Goal: Register for event/course

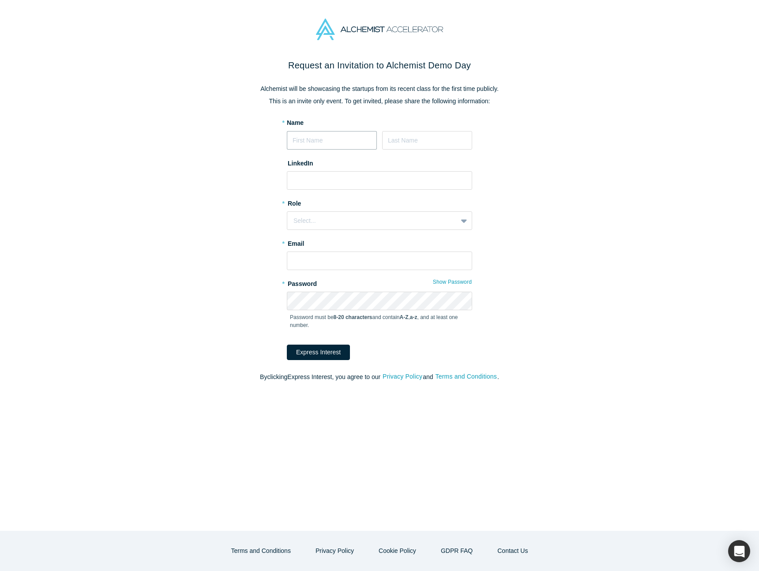
click at [353, 144] on input at bounding box center [332, 140] width 90 height 19
type input "[PERSON_NAME]"
type input "Sun"
paste input "[URL][DOMAIN_NAME]"
type input "[URL][DOMAIN_NAME]"
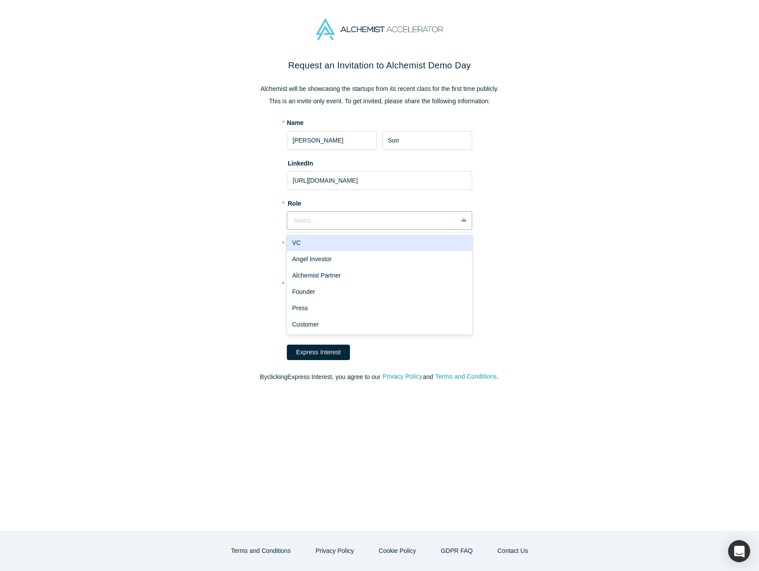
click at [355, 223] on div "Select..." at bounding box center [373, 220] width 158 height 9
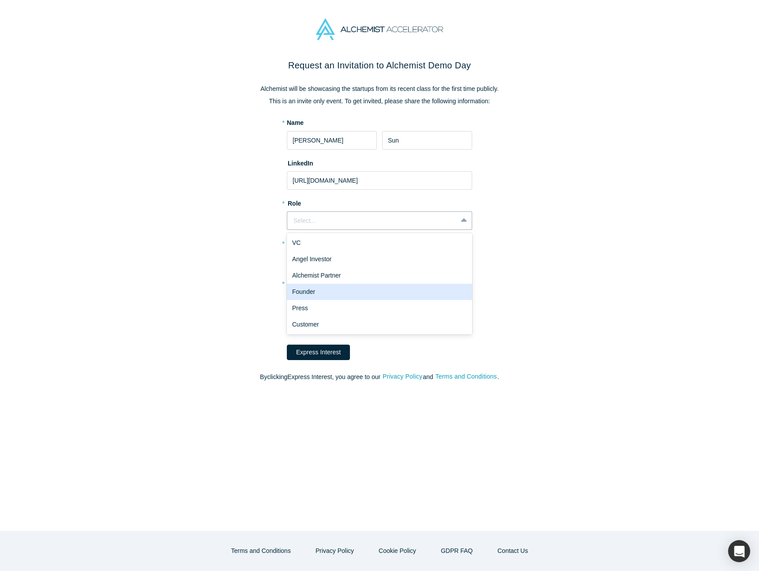
click at [361, 293] on div "Founder" at bounding box center [379, 292] width 185 height 16
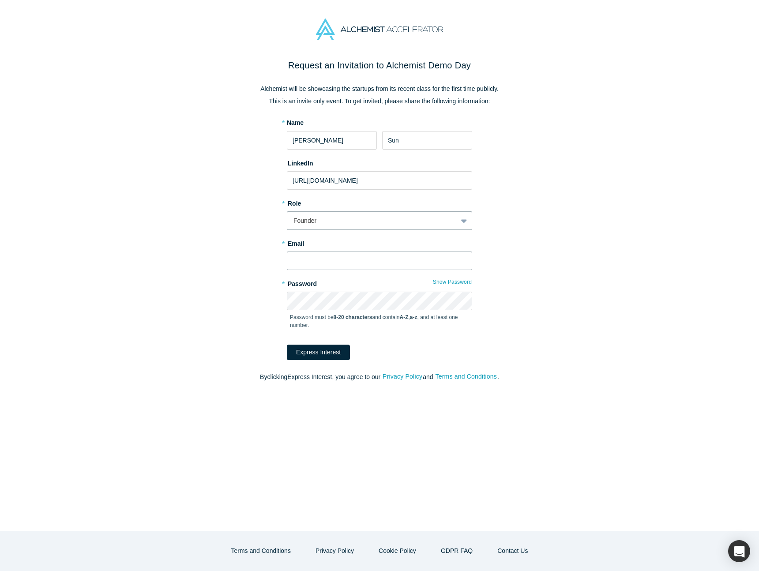
click at [342, 267] on input "text" at bounding box center [379, 261] width 185 height 19
drag, startPoint x: 370, startPoint y: 264, endPoint x: 270, endPoint y: 251, distance: 101.1
click at [270, 252] on div "Request an Invitation to Alchemist Demo Day Alchemist will be showcasing the st…" at bounding box center [379, 225] width 371 height 332
type input "[EMAIL_ADDRESS][DOMAIN_NAME]"
click at [332, 351] on button "Express Interest" at bounding box center [318, 352] width 63 height 15
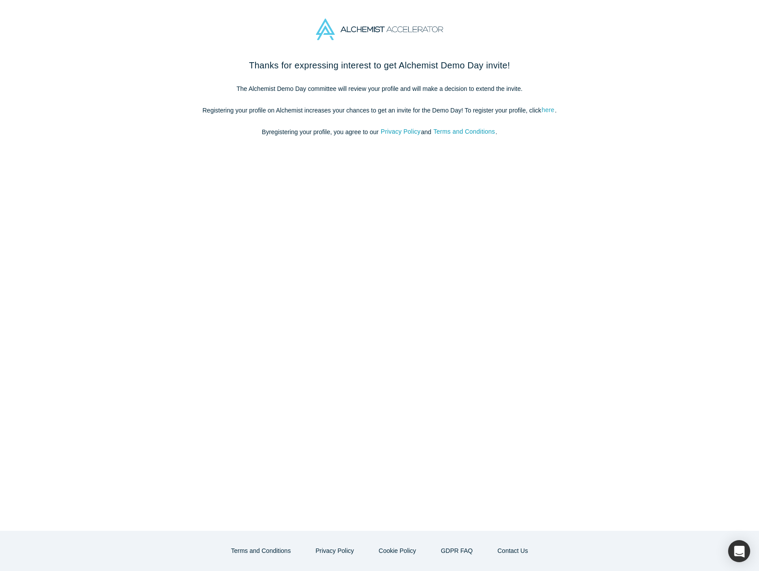
click at [546, 110] on link "here" at bounding box center [549, 110] width 14 height 10
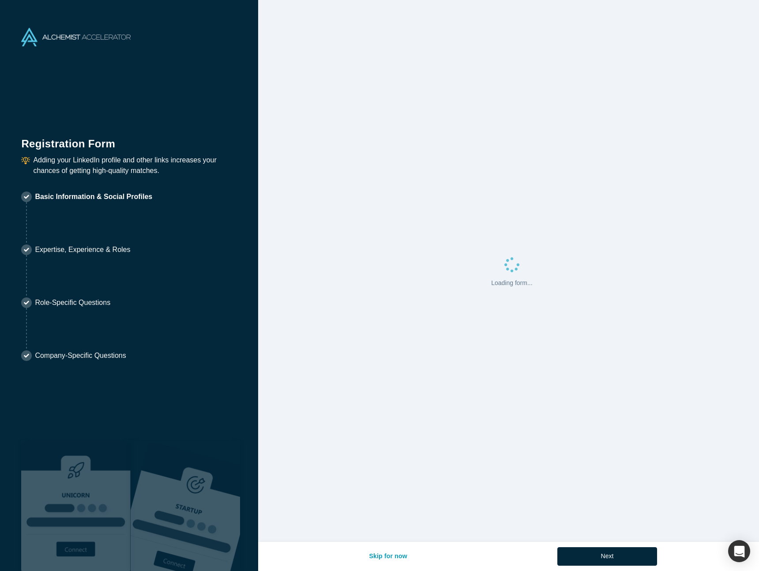
select select "US"
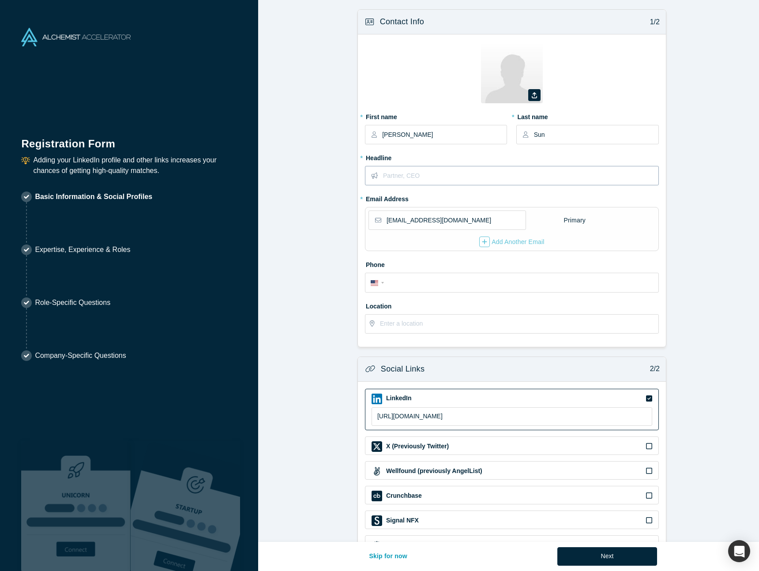
click at [519, 180] on input "text" at bounding box center [520, 175] width 275 height 19
type input "Founder"
click at [683, 198] on form "Contact Info 1/2 Zoom Save Remove Upload New * First name [PERSON_NAME] * Last …" at bounding box center [512, 285] width 508 height 552
click at [532, 97] on icon at bounding box center [534, 95] width 5 height 6
click at [0, 0] on input "file" at bounding box center [0, 0] width 0 height 0
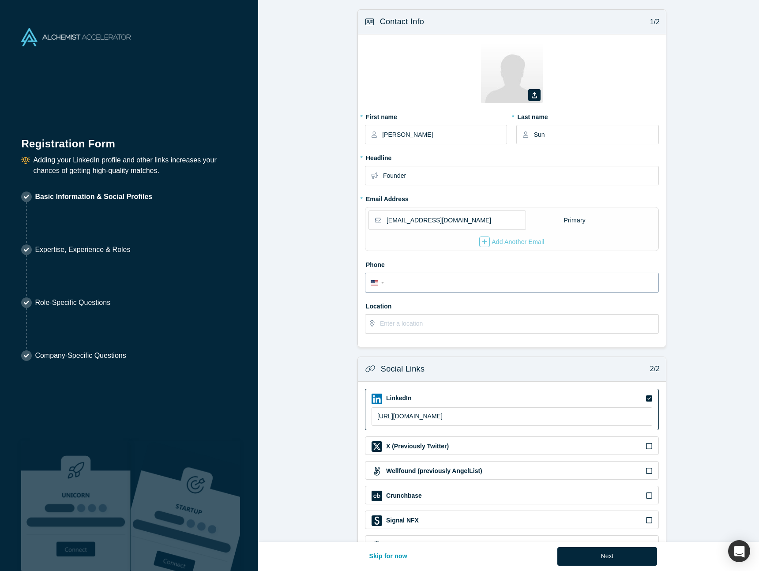
click at [499, 287] on input "tel" at bounding box center [520, 283] width 267 height 13
click at [340, 304] on form "Contact Info 1/2 Zoom Save Remove Upload New * First name [PERSON_NAME] * Last …" at bounding box center [512, 285] width 508 height 552
click at [444, 323] on input "text" at bounding box center [519, 324] width 278 height 19
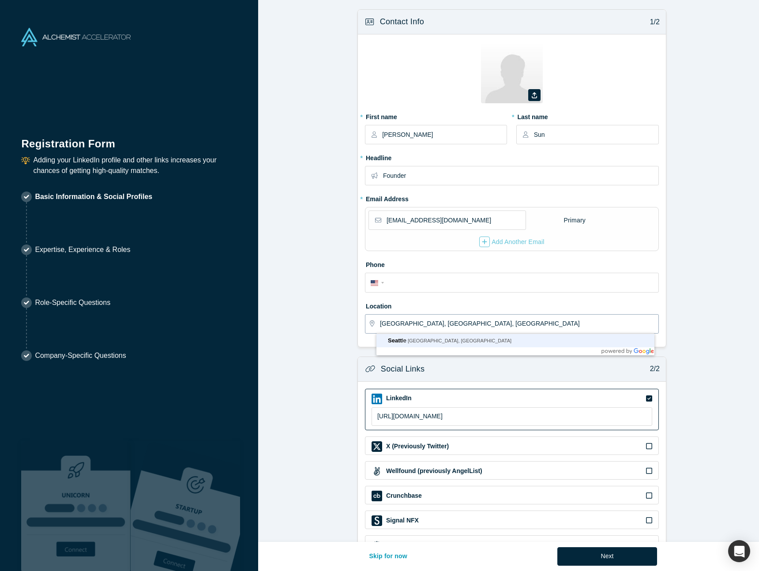
type input "[GEOGRAPHIC_DATA], [GEOGRAPHIC_DATA], [GEOGRAPHIC_DATA]"
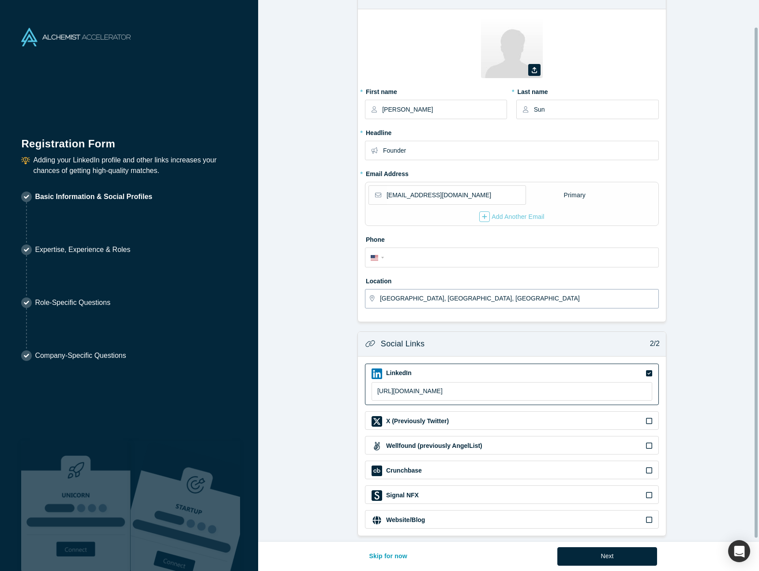
scroll to position [32, 0]
click at [445, 515] on div "Website/Blog" at bounding box center [512, 520] width 281 height 11
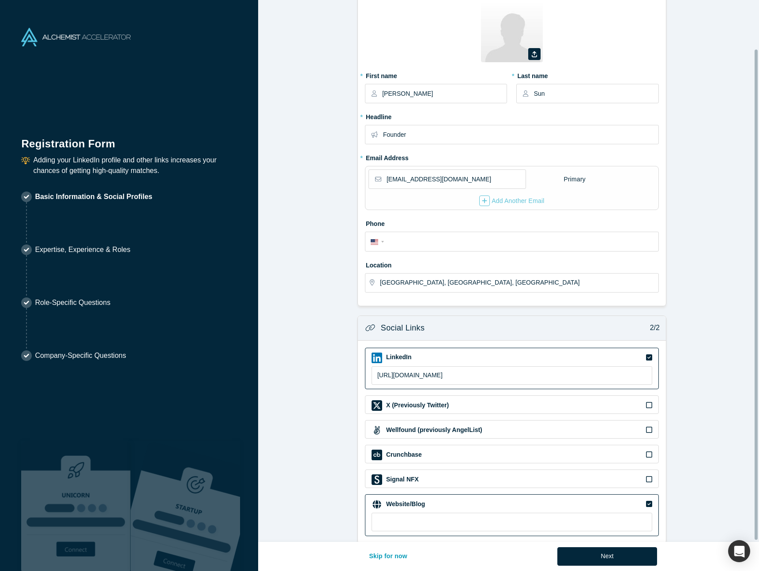
scroll to position [55, 0]
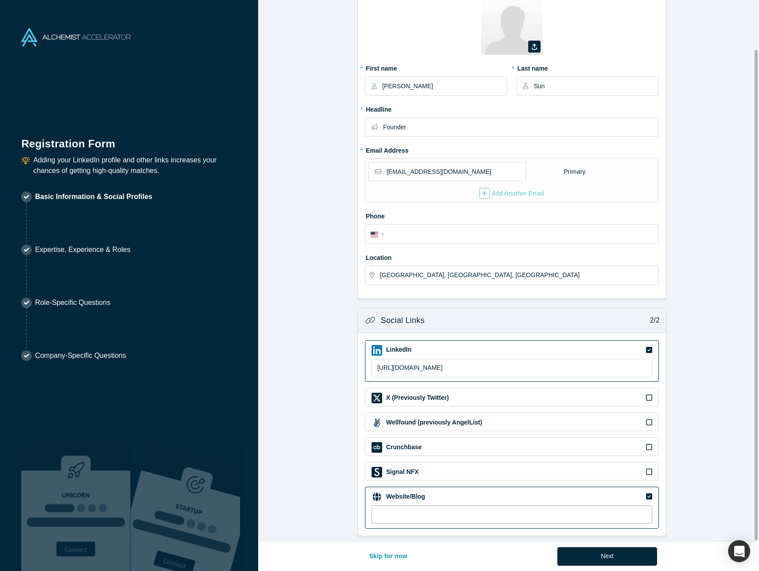
click at [448, 512] on input at bounding box center [512, 514] width 281 height 19
paste input "[URL][DOMAIN_NAME]"
type input "[URL][DOMAIN_NAME]"
click at [674, 461] on form "Contact Info 1/2 Zoom Save Remove Upload New * First name [PERSON_NAME] * Last …" at bounding box center [512, 249] width 508 height 576
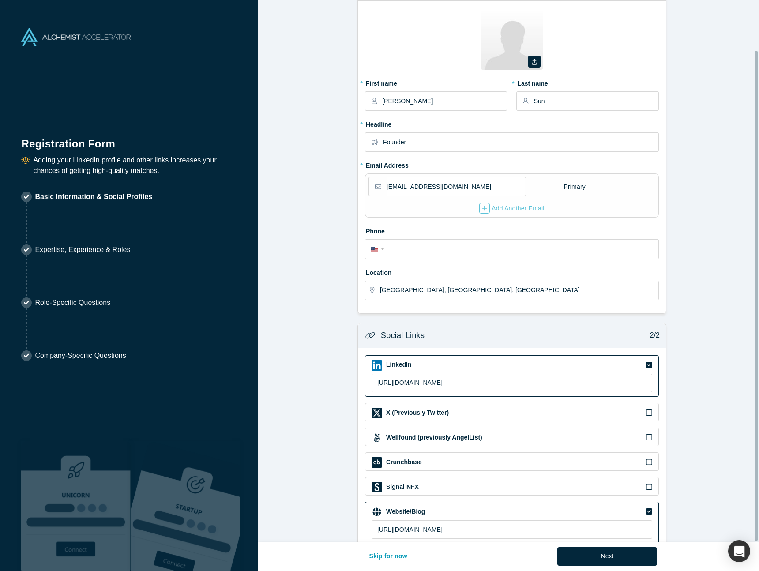
scroll to position [56, 0]
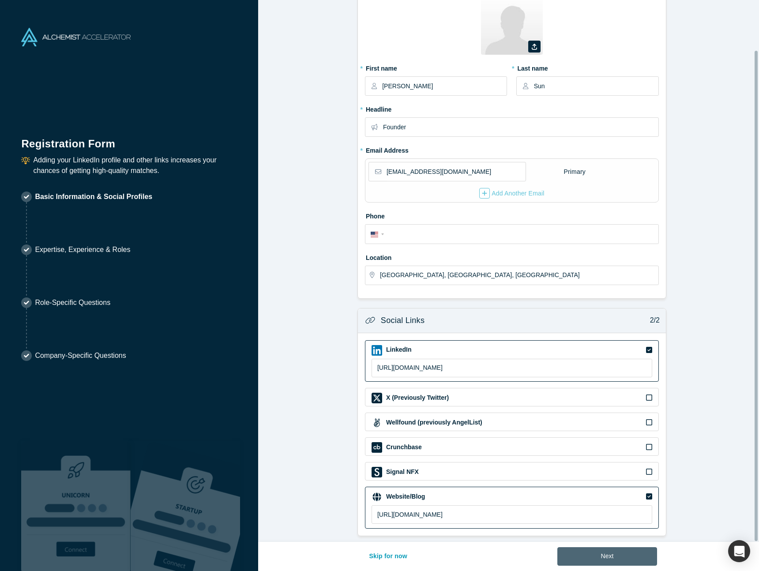
click at [620, 556] on button "Next" at bounding box center [608, 556] width 100 height 19
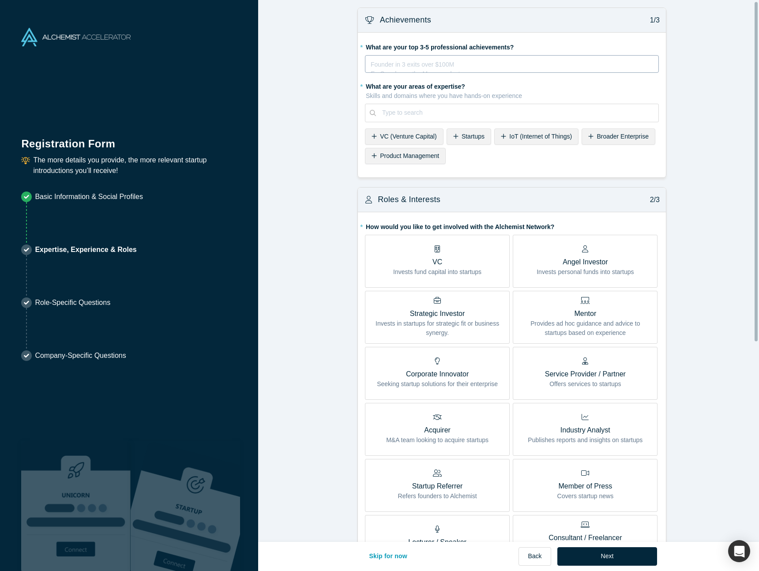
scroll to position [4, 0]
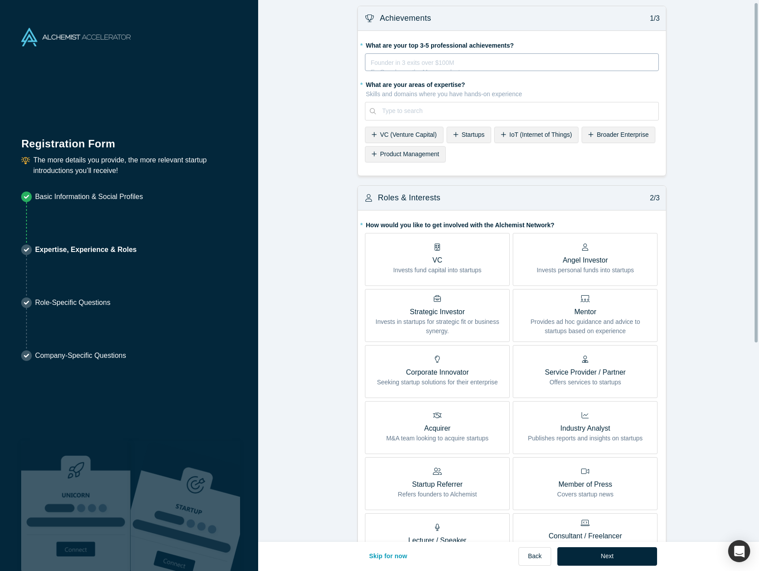
click at [546, 66] on div "rdw-editor" at bounding box center [512, 61] width 282 height 9
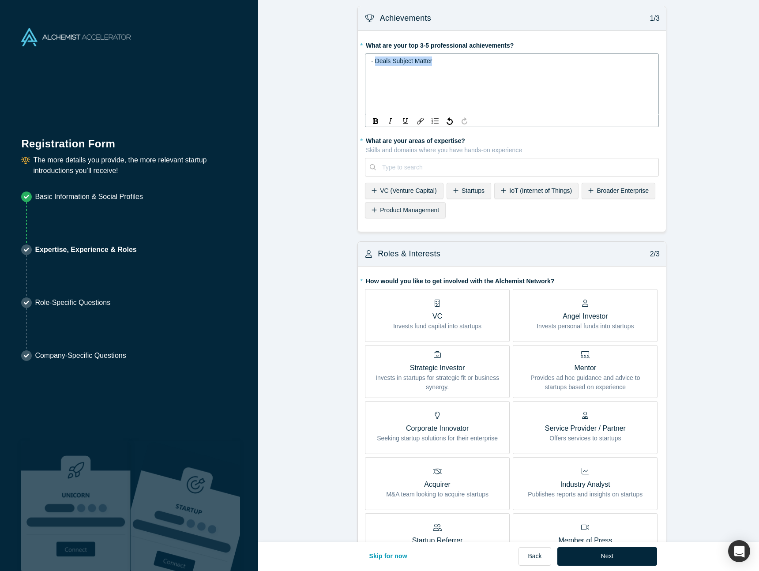
click at [372, 59] on span "- Deals Subject Matter" at bounding box center [401, 60] width 61 height 7
drag, startPoint x: 373, startPoint y: 61, endPoint x: 388, endPoint y: 64, distance: 15.7
click at [388, 64] on span "- Drove $2B+ in deals revenue" at bounding box center [413, 60] width 84 height 7
click at [410, 64] on span "- Spearheaded internal deals tools that drove $2B+ in deals revenue" at bounding box center [464, 60] width 187 height 7
drag, startPoint x: 374, startPoint y: 61, endPoint x: 551, endPoint y: 61, distance: 177.0
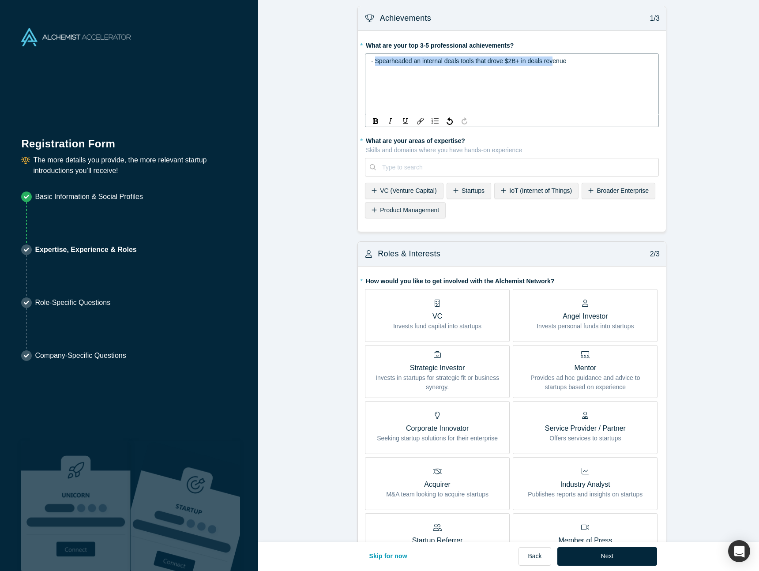
click at [551, 61] on span "- Spearheaded an internal deals tools that drove $2B+ in deals revenue" at bounding box center [468, 60] width 195 height 7
click at [600, 61] on div "- Spearheaded an internal deals tools that drove $2B+ in deals revenue" at bounding box center [512, 61] width 282 height 9
click at [373, 60] on span "- Spearheaded an internal deals tools that drove $2B+ in deals revenue" at bounding box center [468, 60] width 195 height 7
click at [631, 66] on div "- Spearheaded an internal deals tools that drove $2B+ in deals revenue" at bounding box center [512, 84] width 294 height 62
click at [627, 63] on div "- Spearheaded an internal deals tools that drove $2B+ in deals revenue" at bounding box center [512, 61] width 282 height 9
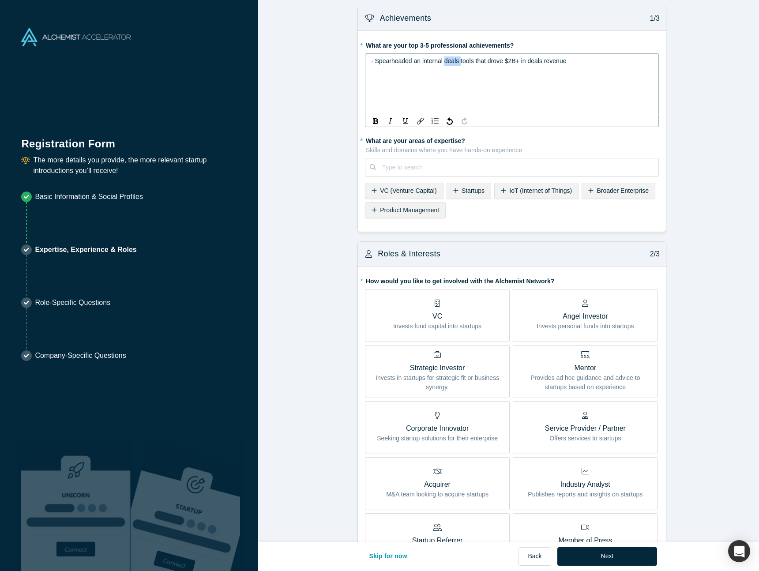
drag, startPoint x: 442, startPoint y: 61, endPoint x: 457, endPoint y: 60, distance: 15.5
click at [457, 60] on span "- Spearheaded an internal deals tools that drove $2B+ in deals revenue" at bounding box center [468, 60] width 195 height 7
click at [411, 81] on span "- Built and sold successful and profitable" at bounding box center [426, 79] width 111 height 7
drag, startPoint x: 460, startPoint y: 77, endPoint x: 415, endPoint y: 80, distance: 45.1
click at [415, 80] on span "- Built and sold a successful and profitable" at bounding box center [429, 79] width 116 height 7
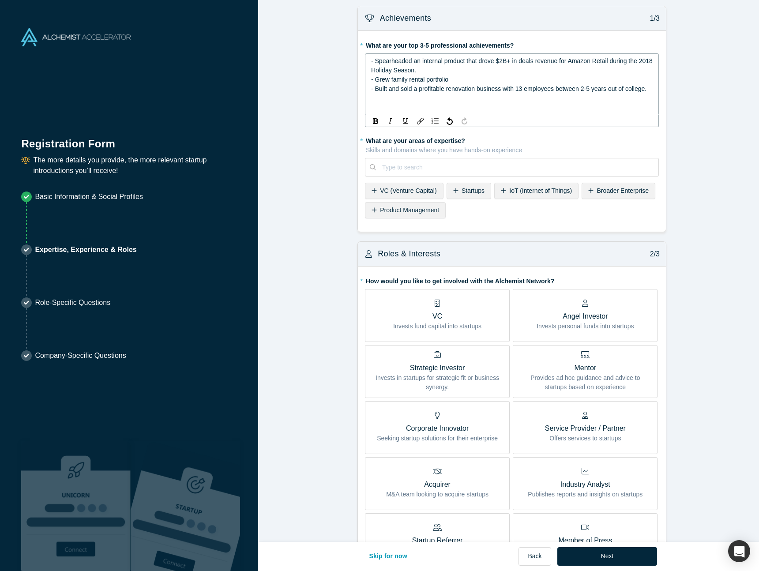
click at [547, 76] on div "- Grew family rental portfolio" at bounding box center [512, 79] width 282 height 9
drag, startPoint x: 554, startPoint y: 79, endPoint x: 612, endPoint y: 82, distance: 57.4
click at [611, 82] on span "- Grew my family rental portfolio from 30 units to 70+ units and led the compan…" at bounding box center [491, 79] width 240 height 7
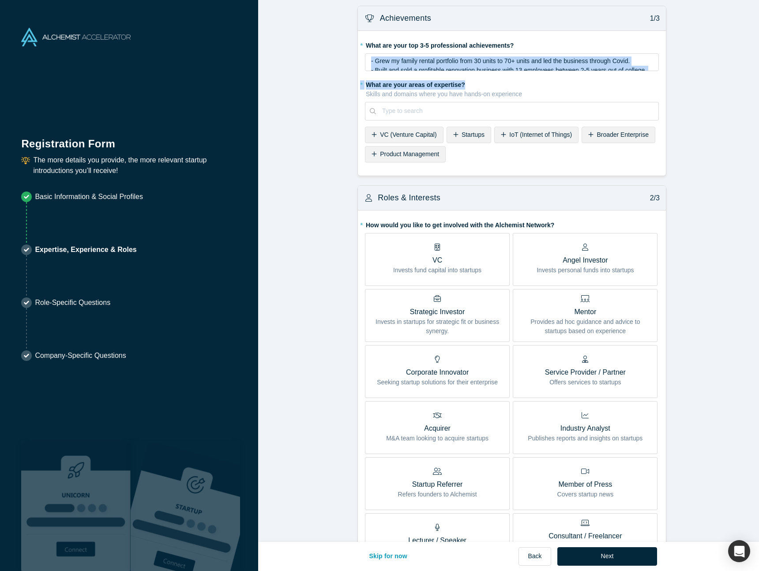
drag, startPoint x: 367, startPoint y: 59, endPoint x: 463, endPoint y: 83, distance: 98.7
click at [463, 83] on fieldset "* What are your top 3-5 professional achievements? - Grew my family rental port…" at bounding box center [512, 103] width 294 height 131
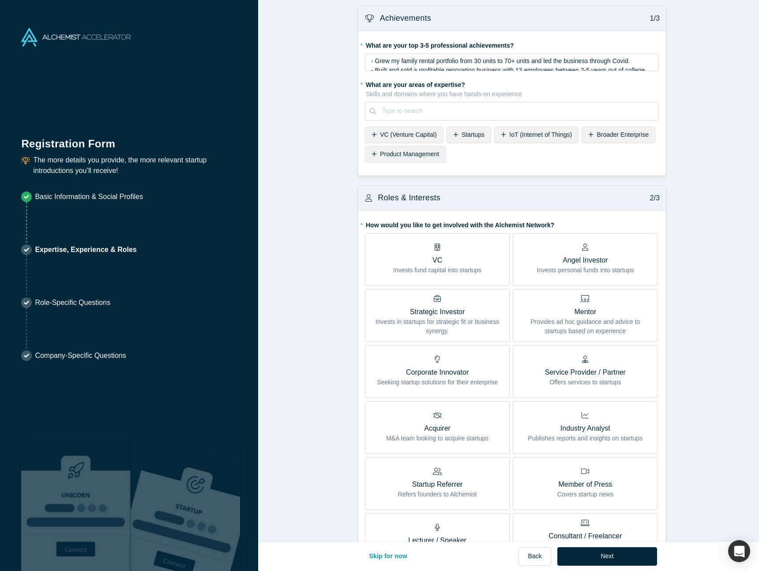
click at [469, 69] on span "- Built and sold a profitable renovation business with 13 employees between 2-5…" at bounding box center [508, 70] width 275 height 7
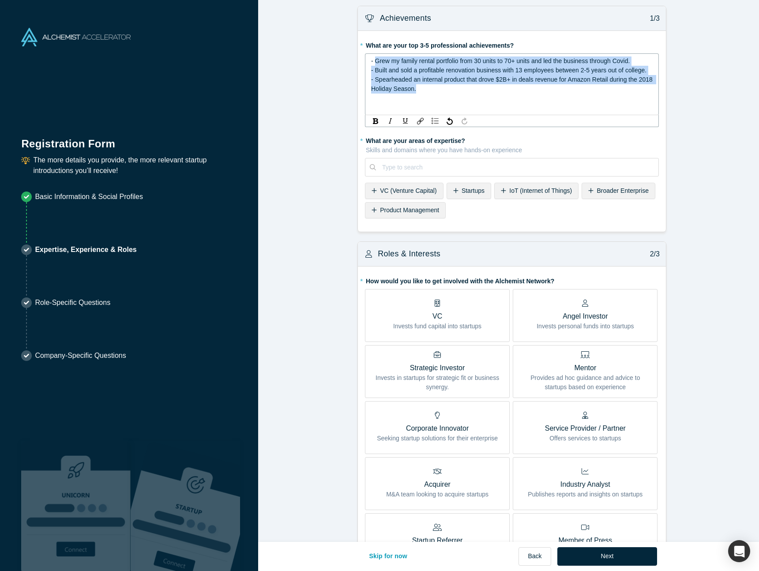
drag, startPoint x: 373, startPoint y: 60, endPoint x: 494, endPoint y: 90, distance: 125.6
click at [494, 90] on div "- Grew my family rental portfolio from 30 units to 70+ units and led the busine…" at bounding box center [512, 80] width 282 height 46
click at [432, 119] on img "rdw-list-control" at bounding box center [435, 121] width 7 height 6
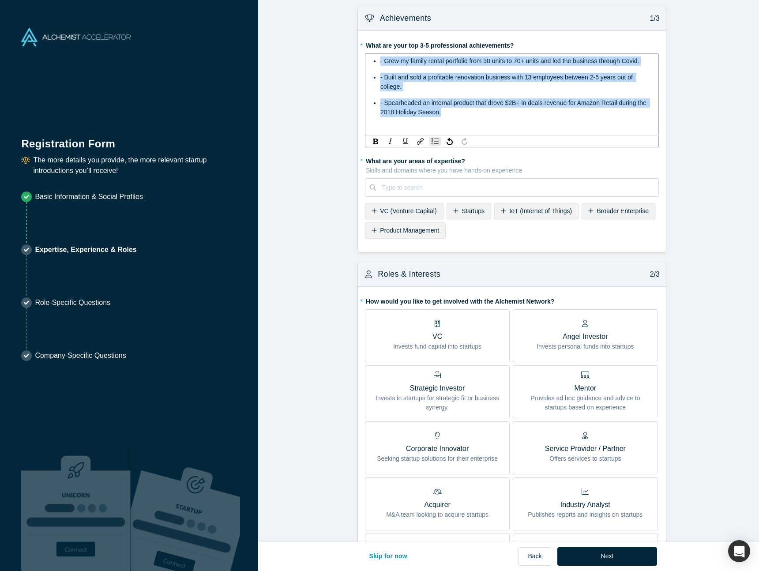
click at [384, 63] on span "- Grew my family rental portfolio from 30 units to 70+ units and led the busine…" at bounding box center [509, 60] width 259 height 7
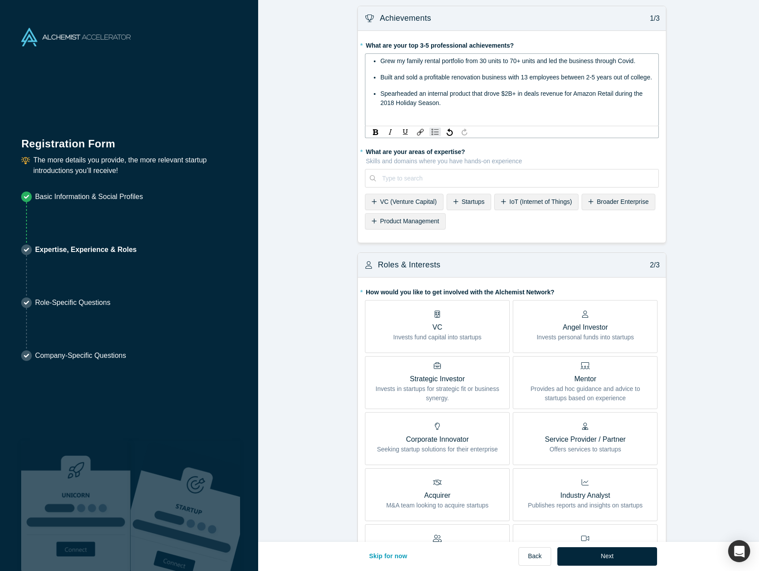
click at [479, 108] on div "Spearheaded an internal product that drove $2B+ in deals revenue for Amazon Ret…" at bounding box center [516, 98] width 273 height 19
click at [419, 82] on div "Built and sold a profitable renovation business with 13 employees between 2-5 y…" at bounding box center [516, 77] width 273 height 9
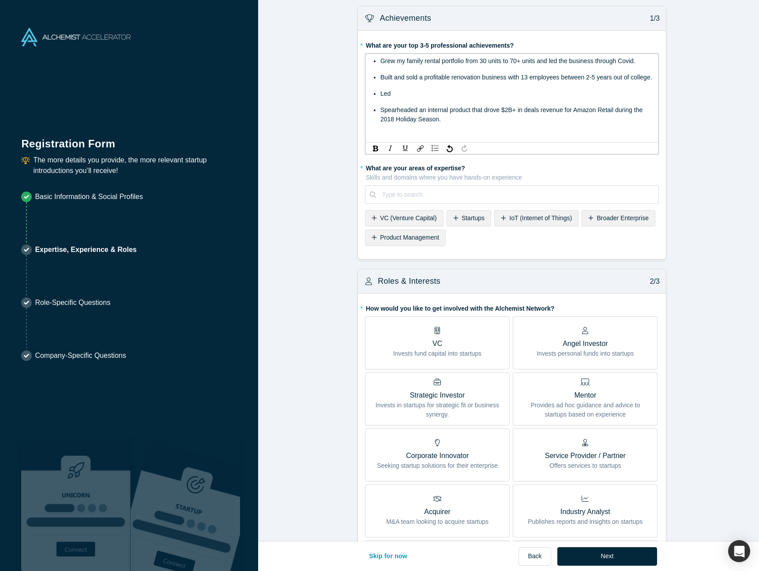
click at [579, 98] on div "Led" at bounding box center [516, 93] width 273 height 9
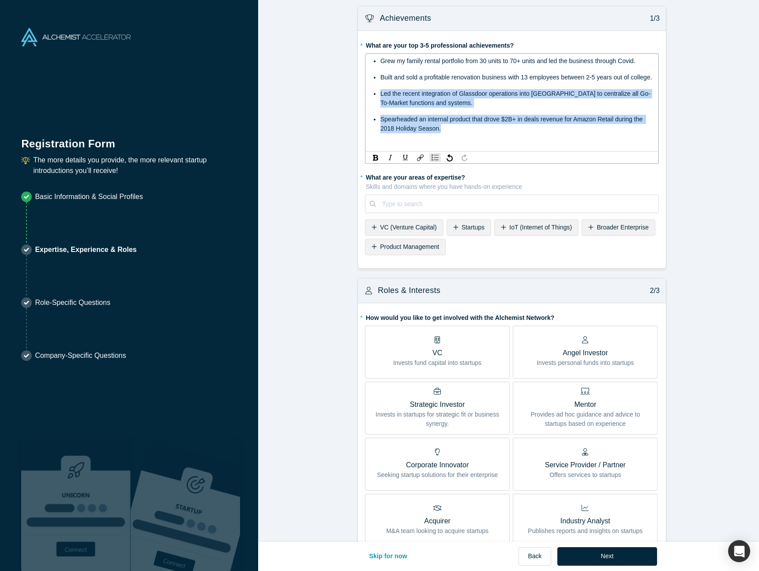
drag, startPoint x: 376, startPoint y: 104, endPoint x: 516, endPoint y: 136, distance: 143.1
click at [516, 133] on ul "Grew my family rental portfolio from 30 units to 70+ units and led the business…" at bounding box center [512, 95] width 282 height 77
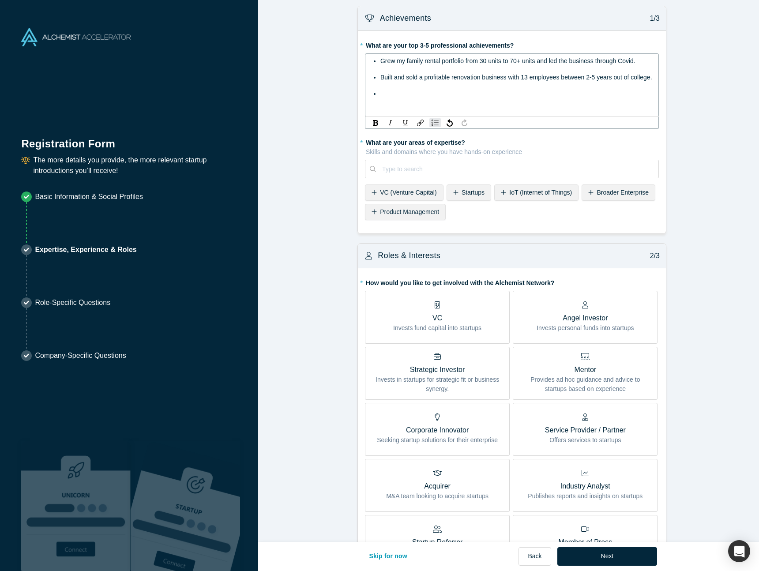
click at [376, 62] on ul "Grew my family rental portfolio from 30 units to 70+ units and led the business…" at bounding box center [512, 78] width 282 height 42
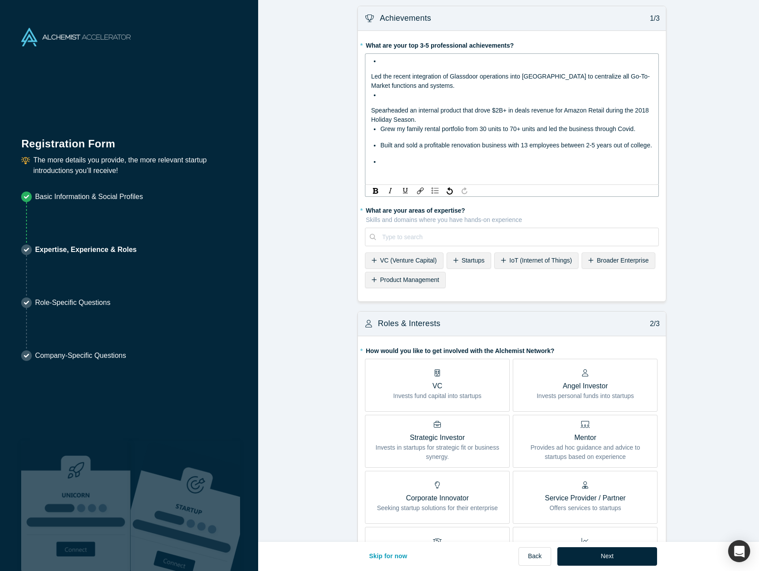
click at [371, 110] on span "Spearheaded an internal product that drove $2B+ in deals revenue for Amazon Ret…" at bounding box center [510, 115] width 279 height 16
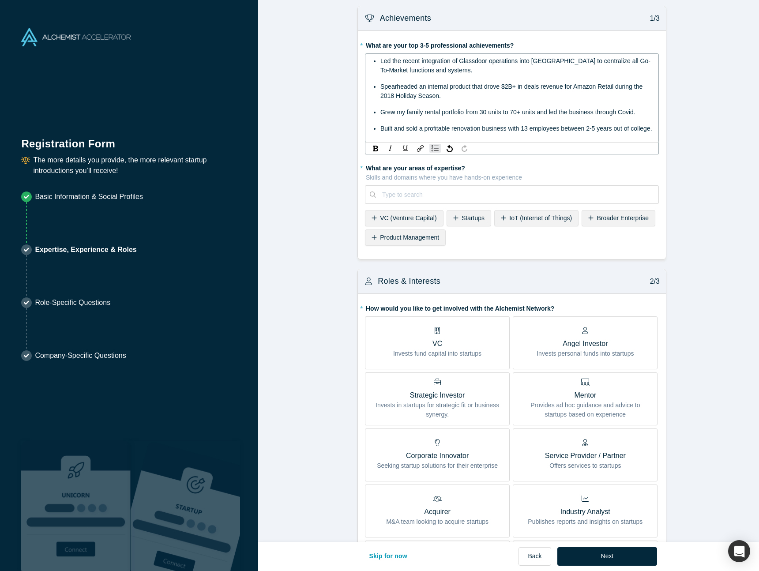
click at [487, 59] on span "Led the recent integration of Glassdoor operations into Indeed to centralize al…" at bounding box center [515, 65] width 270 height 16
click at [563, 105] on ul "Led the recent integration of Glassdoor's operations into Indeed to centralize …" at bounding box center [512, 95] width 282 height 77
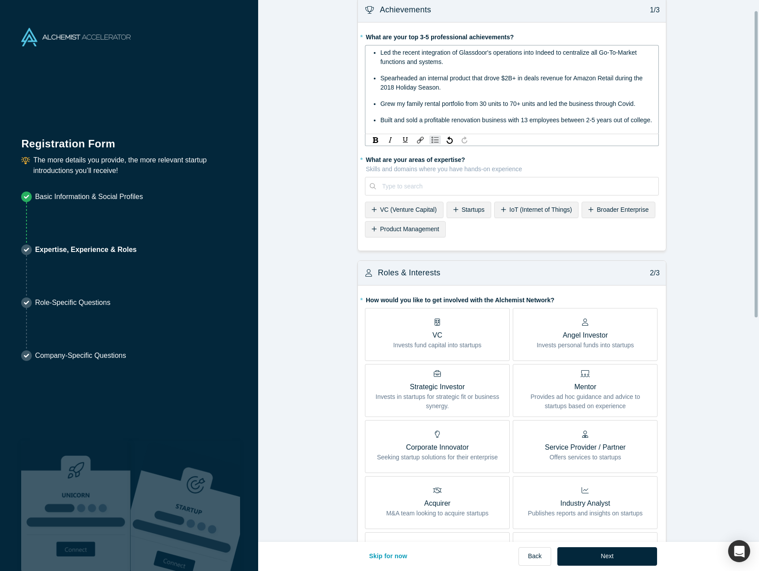
scroll to position [22, 0]
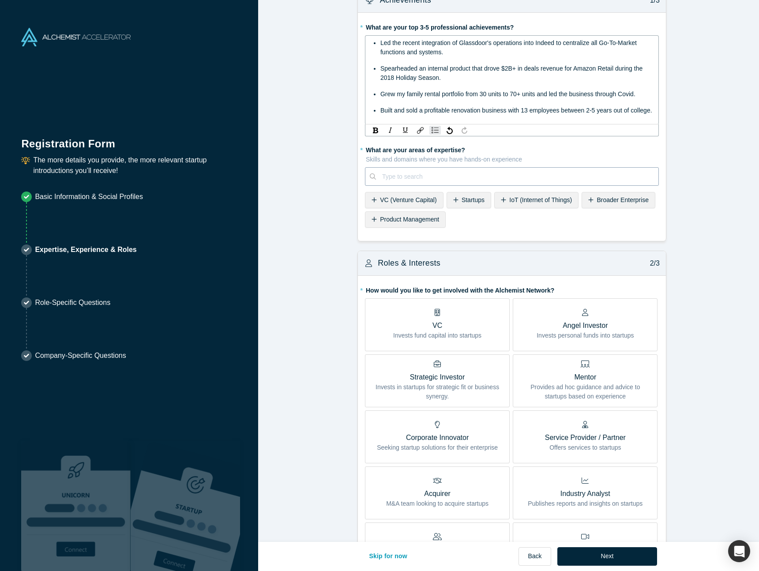
click at [568, 182] on form "Achievements 1/3 * What are your top 3-5 professional achievements? Led the rec…" at bounding box center [512, 450] width 508 height 925
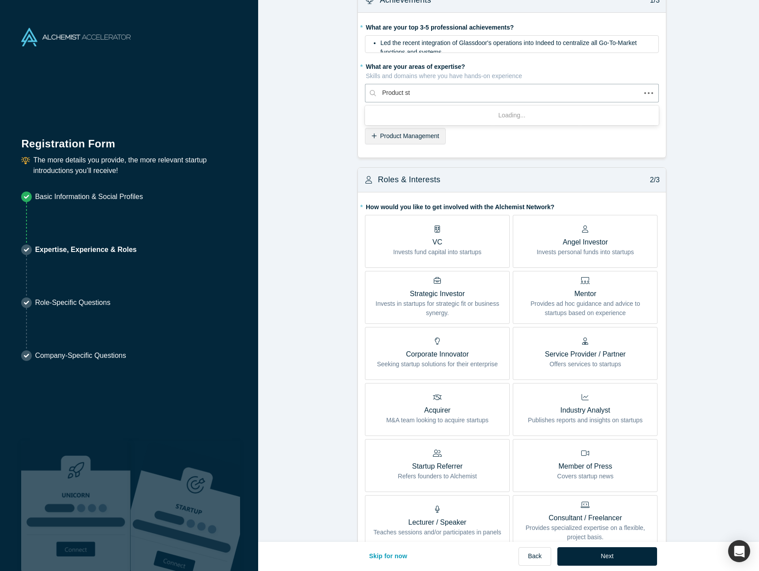
type input "Product str"
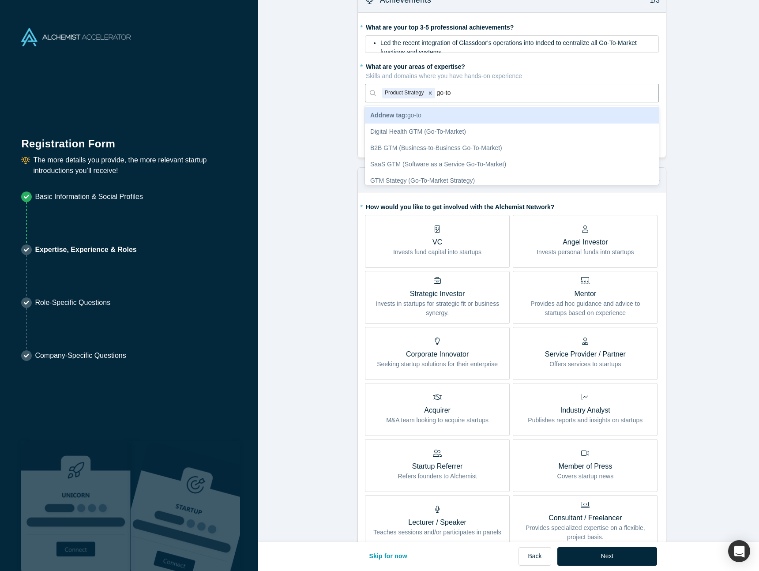
type input "go-to-"
type input "saas go"
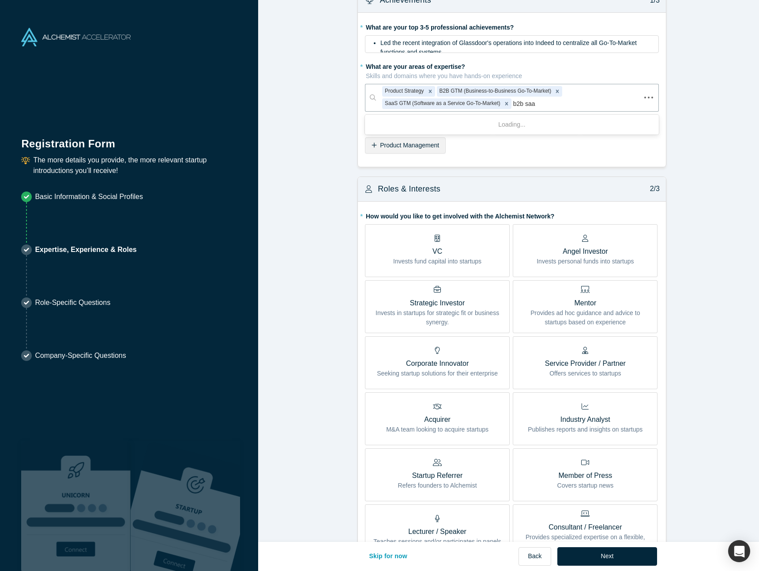
type input "b2b saas"
type input "gtm"
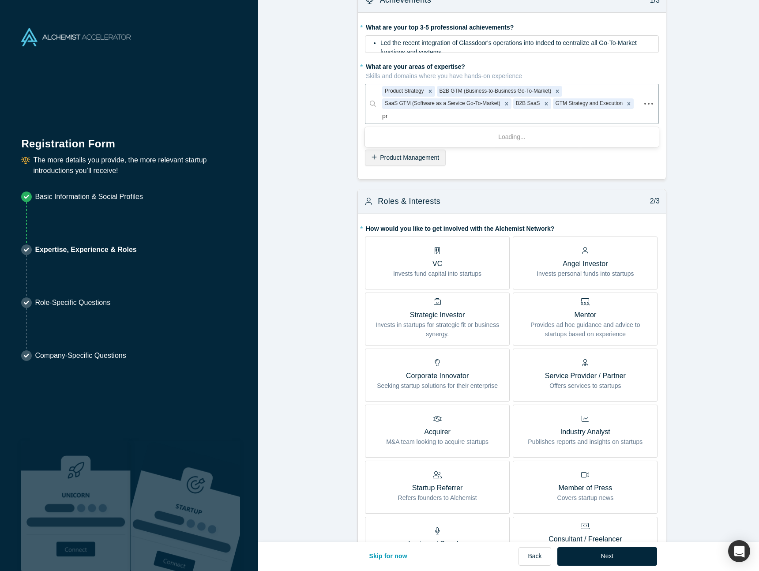
type input "p"
type input "s"
type input "product roadmap"
type input "launch"
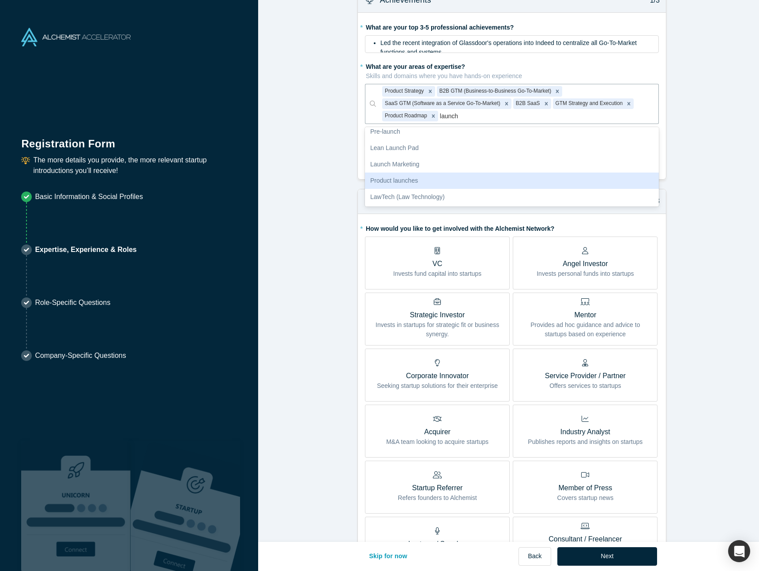
scroll to position [55, 0]
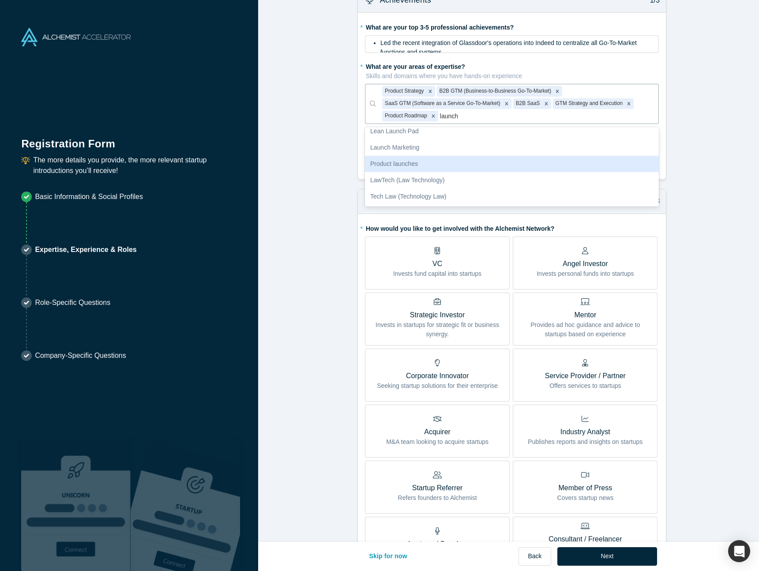
click at [534, 161] on div "Product launches" at bounding box center [512, 164] width 294 height 16
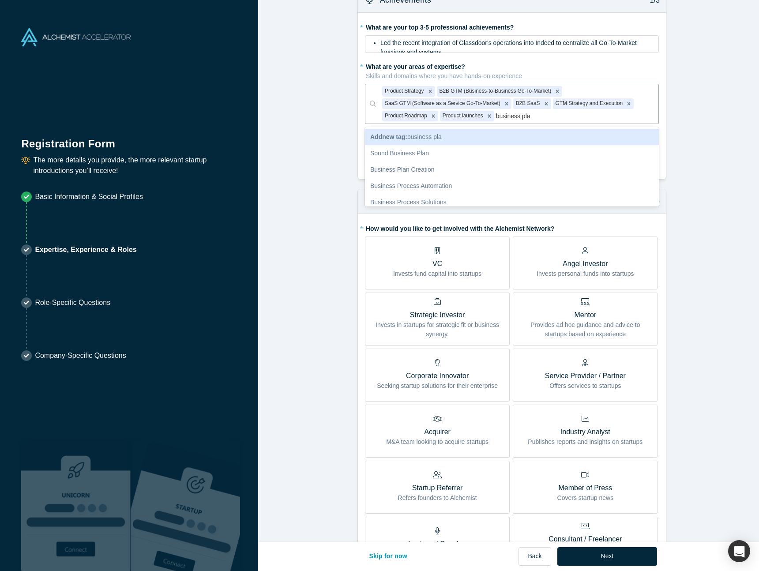
type input "business plan"
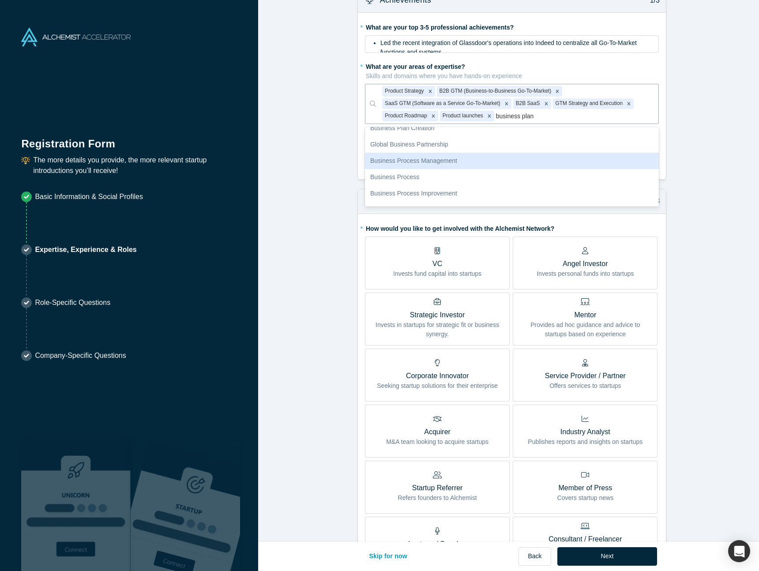
scroll to position [0, 0]
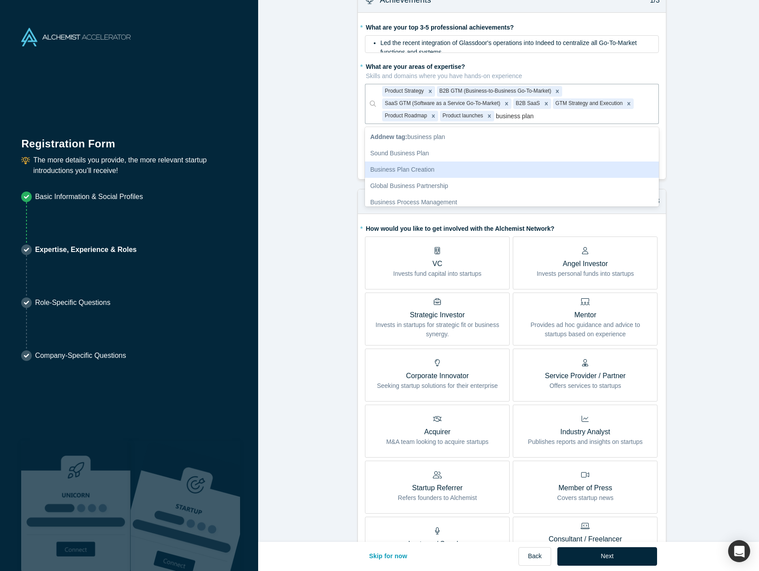
click at [493, 170] on div "Business Plan Creation" at bounding box center [512, 170] width 294 height 16
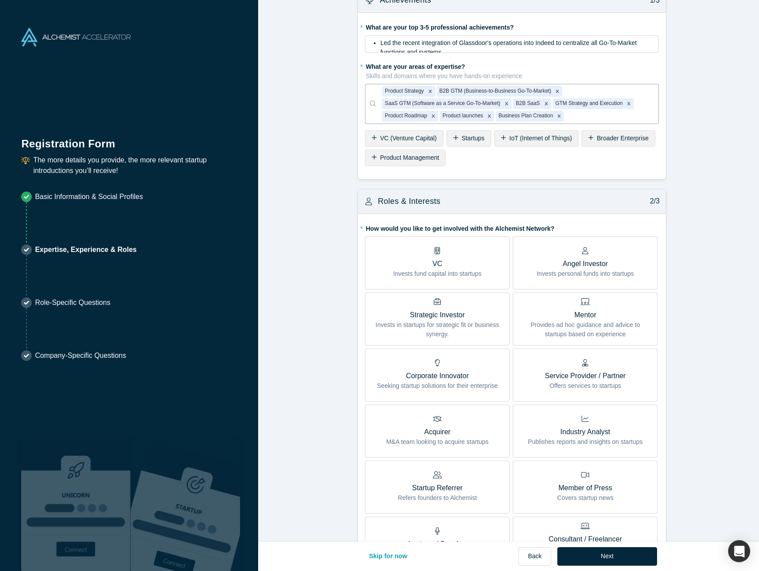
type input "p"
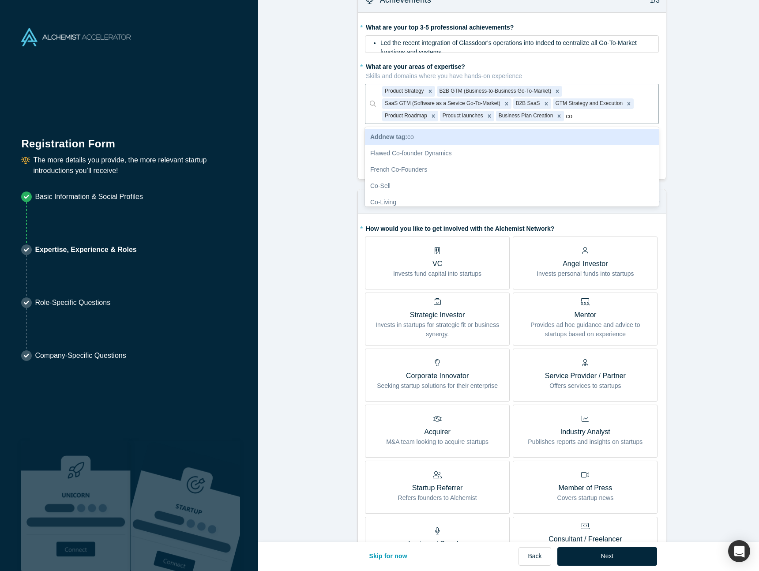
type input "c"
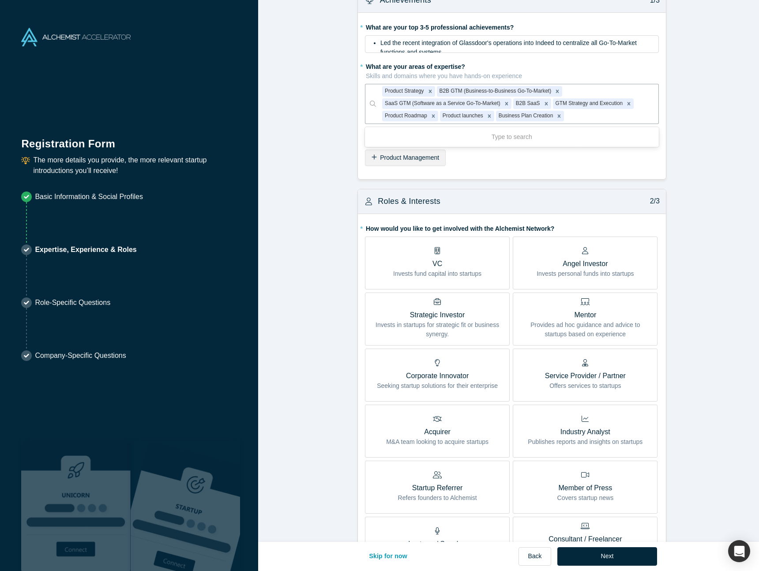
click at [706, 159] on form "Achievements 1/3 * What are your top 3-5 professional achievements? Led the rec…" at bounding box center [512, 419] width 508 height 863
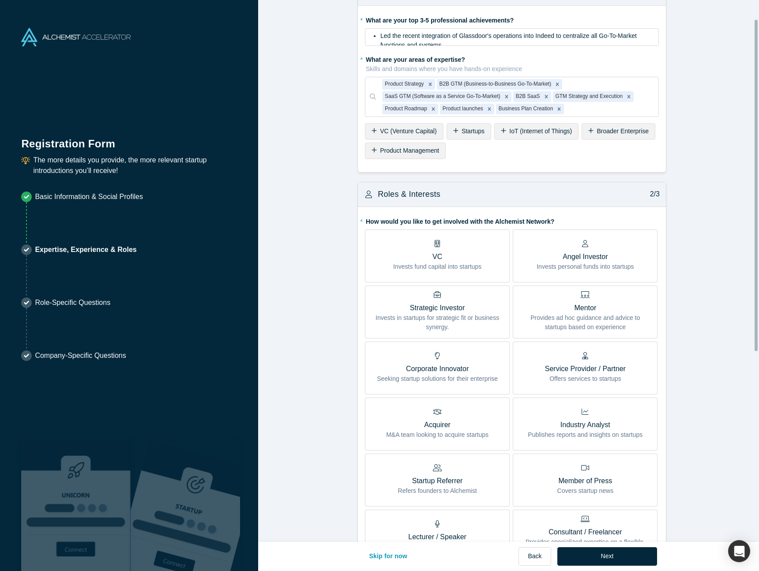
scroll to position [31, 0]
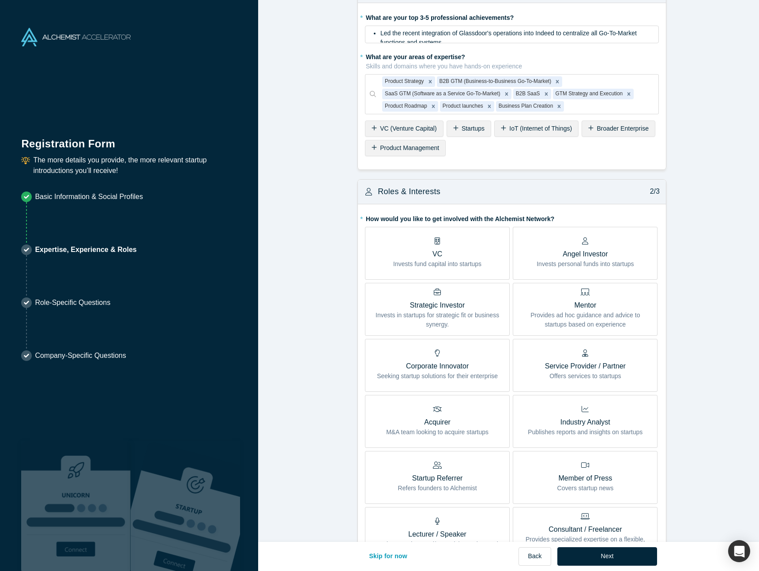
click at [425, 151] on span "Product Management" at bounding box center [409, 147] width 59 height 7
click at [712, 207] on form "Achievements 1/3 * What are your top 3-5 professional achievements? Led the rec…" at bounding box center [512, 409] width 508 height 863
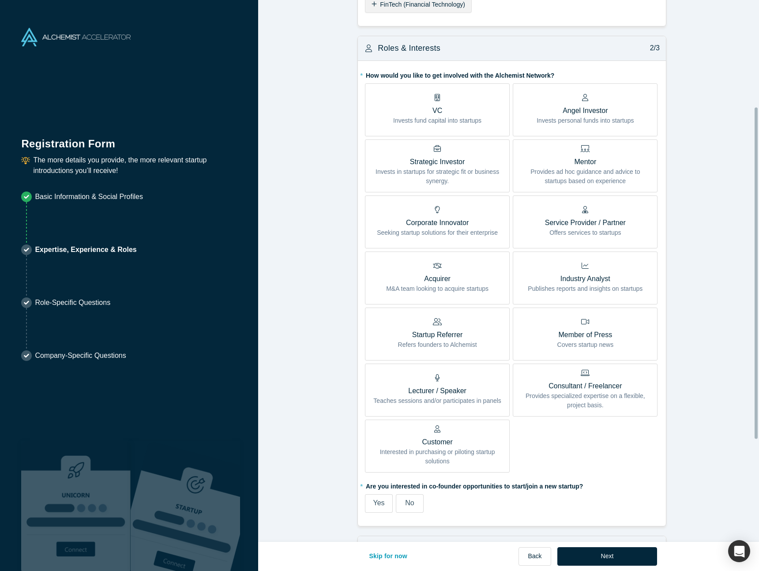
scroll to position [177, 0]
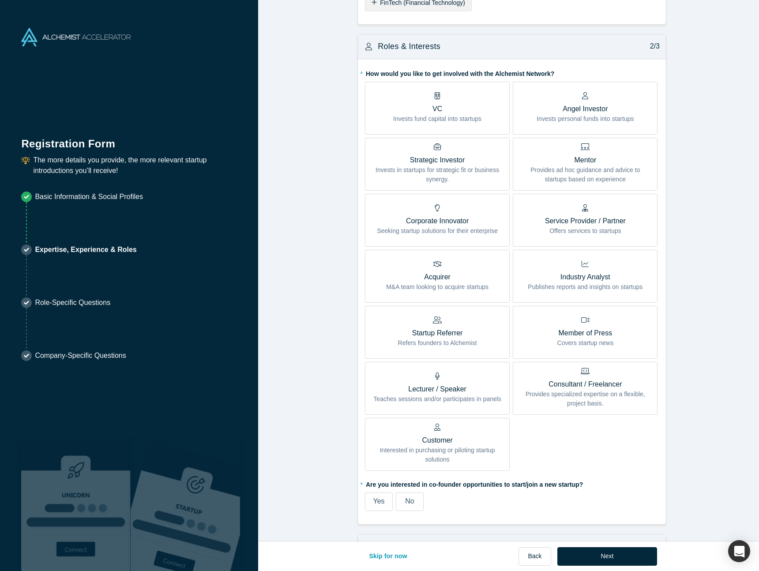
click at [401, 502] on label "No" at bounding box center [410, 502] width 28 height 19
click at [0, 0] on input "No" at bounding box center [0, 0] width 0 height 0
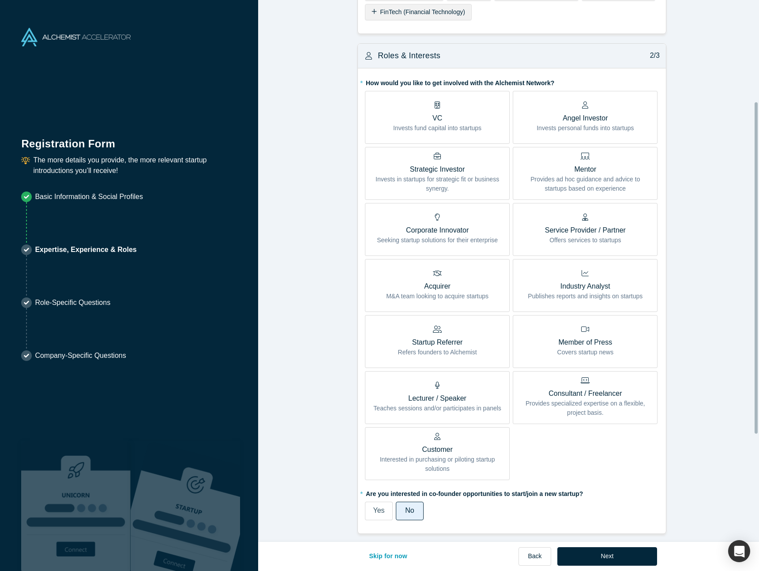
scroll to position [166, 0]
drag, startPoint x: 698, startPoint y: 75, endPoint x: 697, endPoint y: 81, distance: 5.9
click at [698, 75] on form "Achievements 1/3 * What are your top 3-5 professional achievements? Led the rec…" at bounding box center [512, 274] width 508 height 863
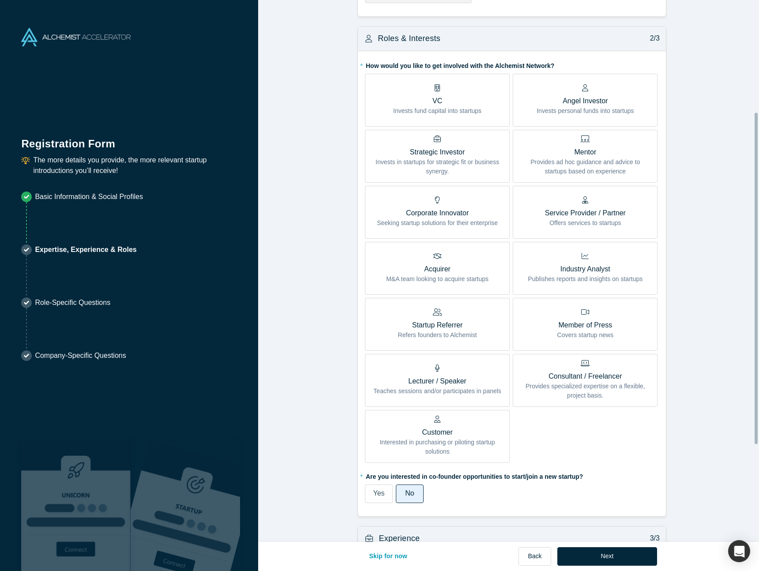
scroll to position [185, 0]
click at [634, 171] on p "Provides ad hoc guidance and advice to startups based on experience" at bounding box center [586, 166] width 132 height 19
click at [0, 0] on input "Mentor Provides ad hoc guidance and advice to startups based on experience" at bounding box center [0, 0] width 0 height 0
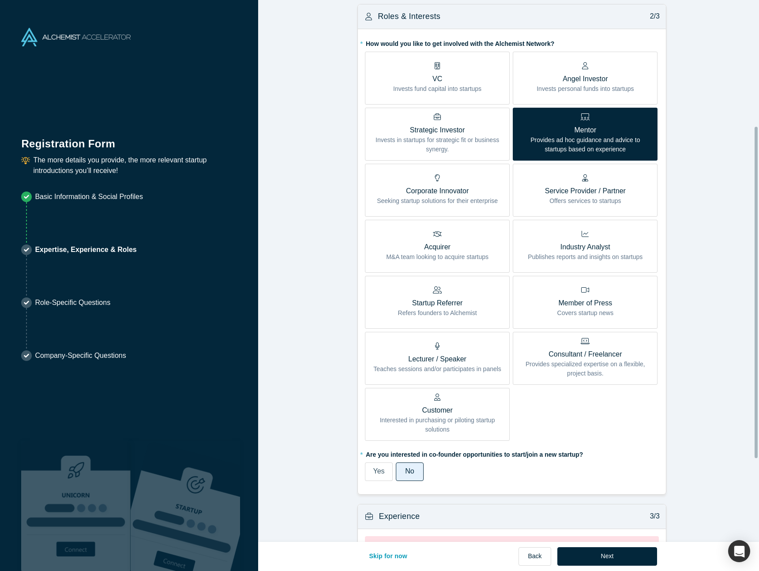
scroll to position [213, 0]
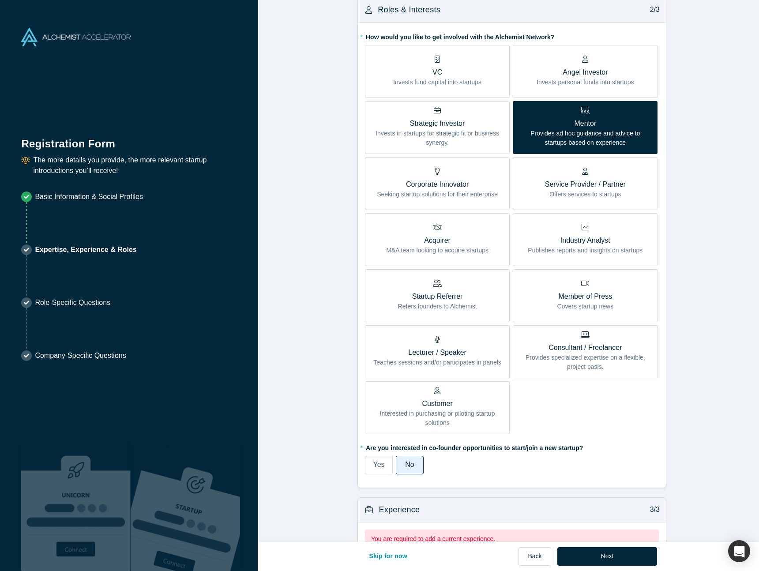
click at [645, 190] on label "Service Provider / Partner Offers services to startups" at bounding box center [585, 183] width 145 height 53
click at [0, 0] on input "Service Provider / Partner Offers services to startups" at bounding box center [0, 0] width 0 height 0
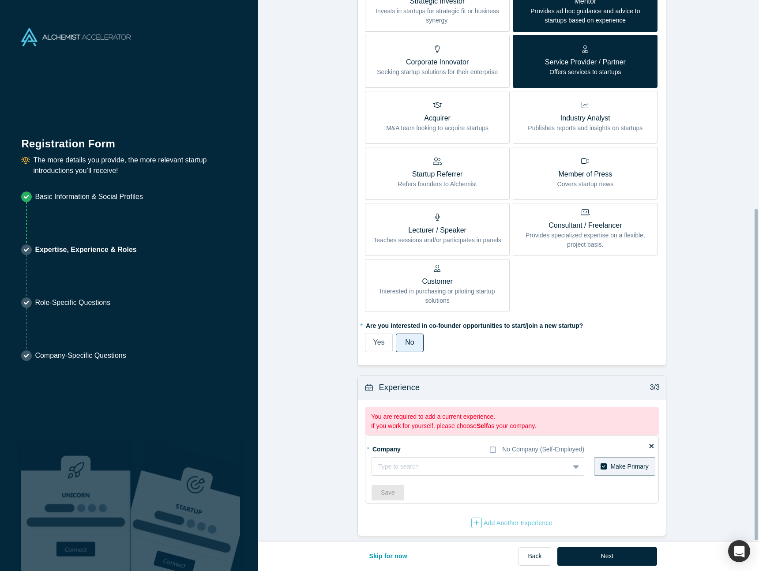
scroll to position [343, 0]
click at [469, 461] on div at bounding box center [470, 466] width 185 height 11
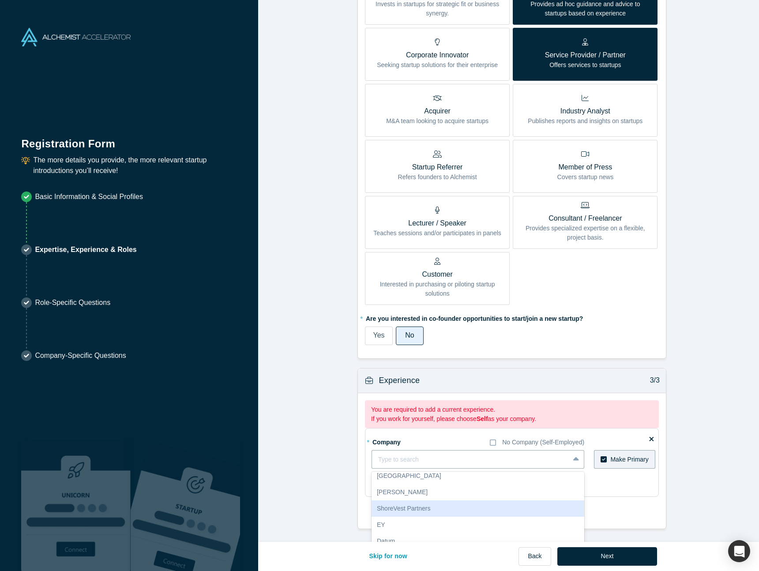
scroll to position [0, 0]
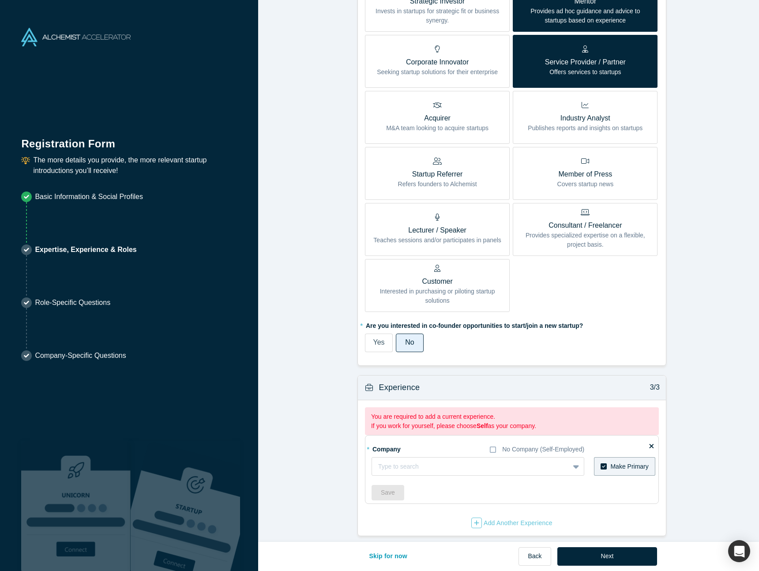
click at [696, 464] on form "Achievements 1/3 * What are your top 3-5 professional achievements? Led the rec…" at bounding box center [512, 105] width 508 height 863
click at [557, 460] on div "Type to search" at bounding box center [470, 467] width 197 height 15
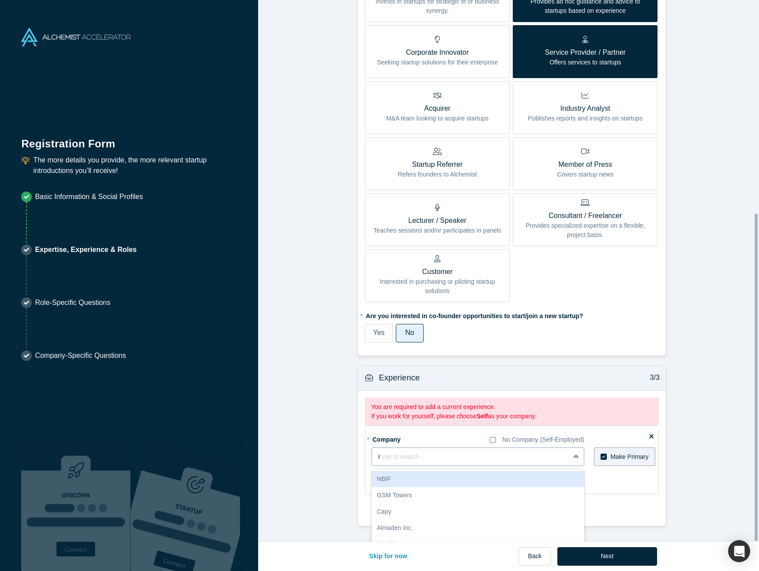
scroll to position [343, 0]
type input "n"
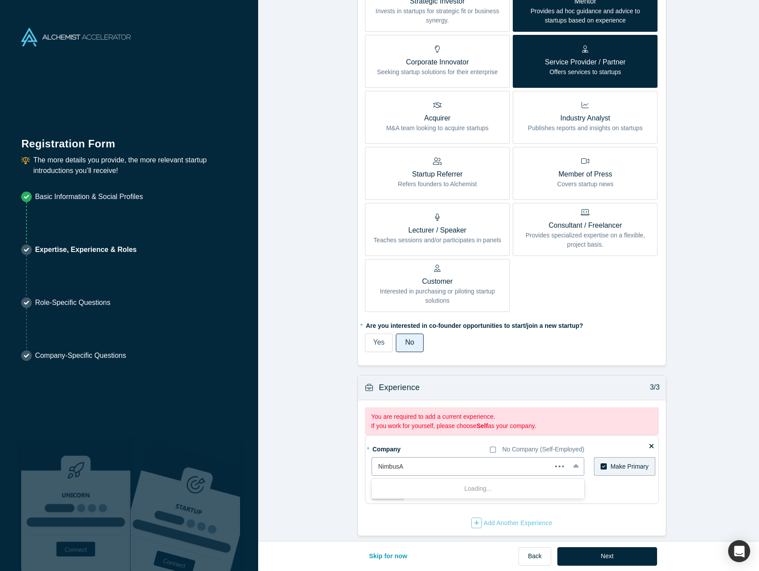
type input "NimbusAI"
click at [473, 484] on div "Add company: NimbusAI" at bounding box center [478, 489] width 213 height 16
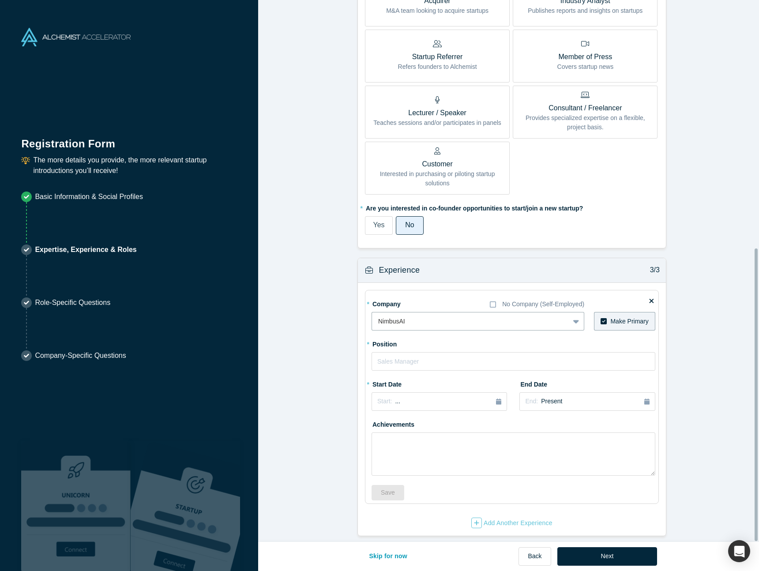
scroll to position [460, 0]
click at [481, 354] on input "text" at bounding box center [514, 361] width 284 height 19
type input "Co-Founder"
click at [499, 400] on button "Start: ..." at bounding box center [440, 401] width 136 height 19
click at [373, 422] on button "Previous Year" at bounding box center [375, 426] width 9 height 9
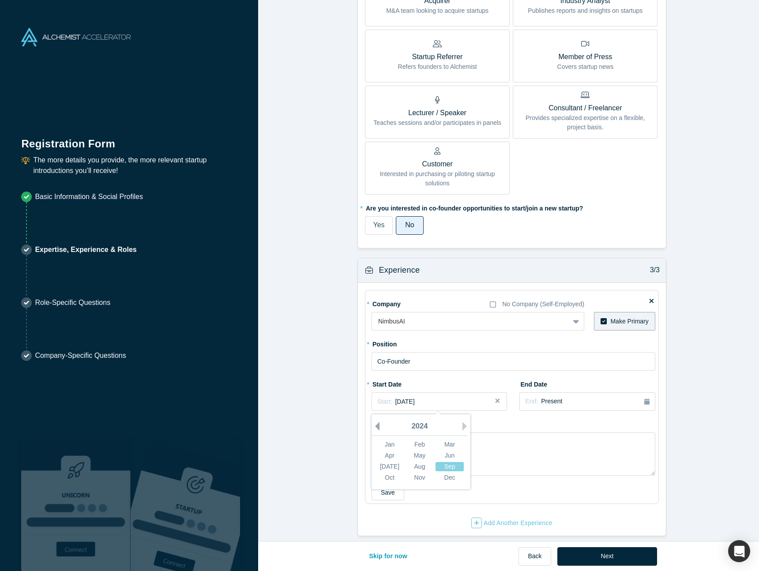
click at [373, 422] on button "Previous Year" at bounding box center [375, 426] width 9 height 9
click at [463, 422] on button "Next Year" at bounding box center [467, 426] width 9 height 9
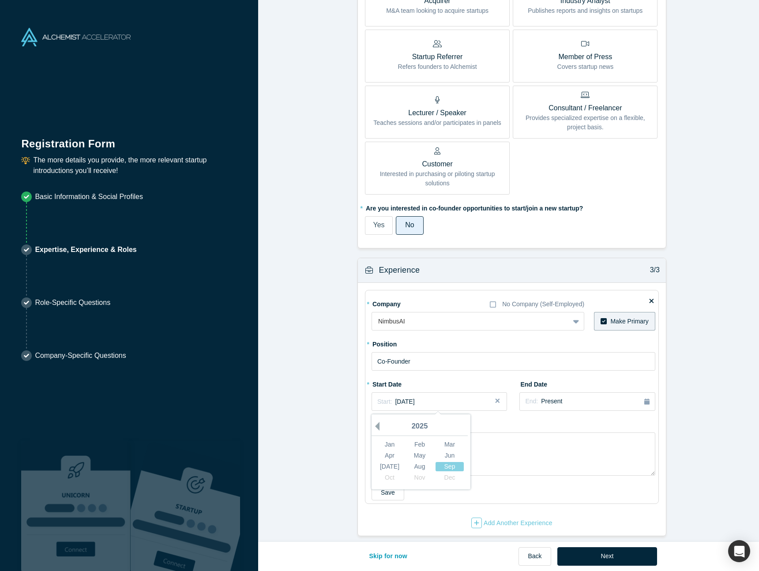
click at [375, 422] on button "Previous Year" at bounding box center [375, 426] width 9 height 9
click at [446, 462] on div "Sep" at bounding box center [450, 466] width 28 height 9
click at [699, 448] on form "Achievements 1/3 * What are your top 3-5 professional achievements? Led the rec…" at bounding box center [512, 46] width 508 height 980
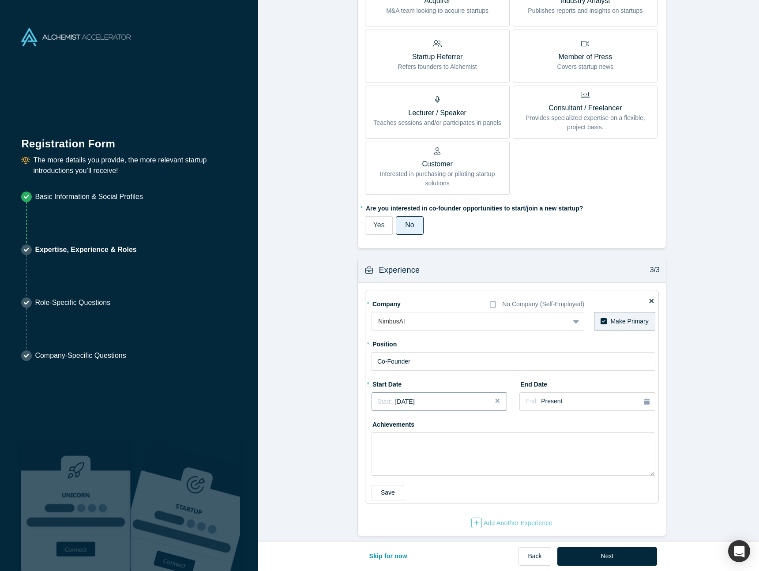
click at [454, 397] on div "Start: August 2022" at bounding box center [439, 401] width 124 height 9
click at [441, 462] on div "Sep" at bounding box center [450, 466] width 28 height 9
click at [708, 425] on form "Achievements 1/3 * What are your top 3-5 professional achievements? Led the rec…" at bounding box center [512, 46] width 508 height 980
click at [614, 555] on button "Next" at bounding box center [608, 556] width 100 height 19
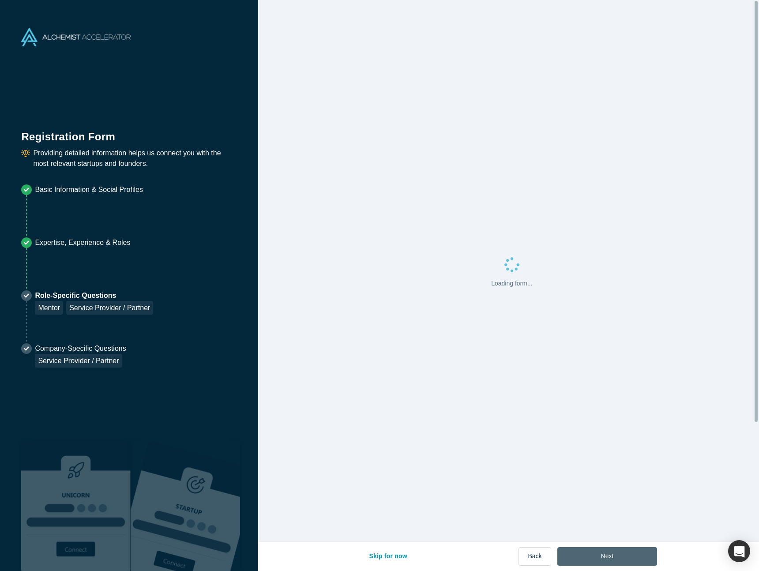
scroll to position [0, 0]
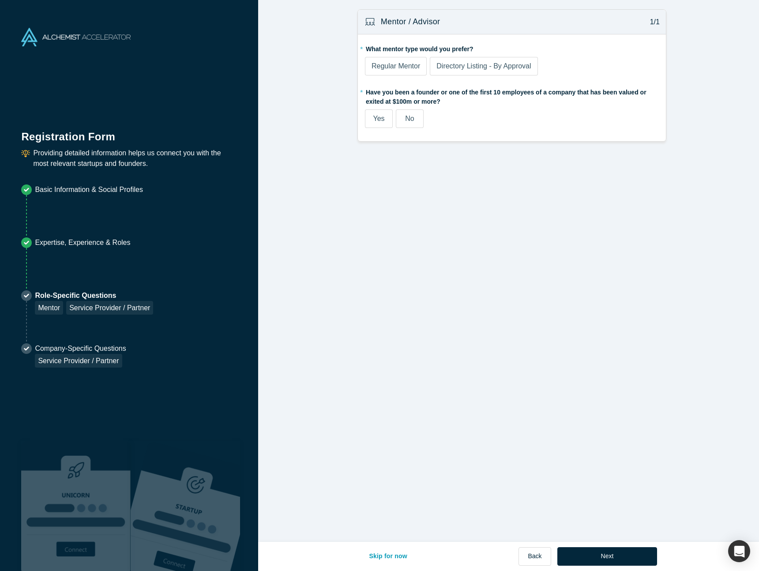
click at [381, 71] on div "Regular Mentor" at bounding box center [396, 66] width 49 height 11
click at [0, 0] on input "Regular Mentor" at bounding box center [0, 0] width 0 height 0
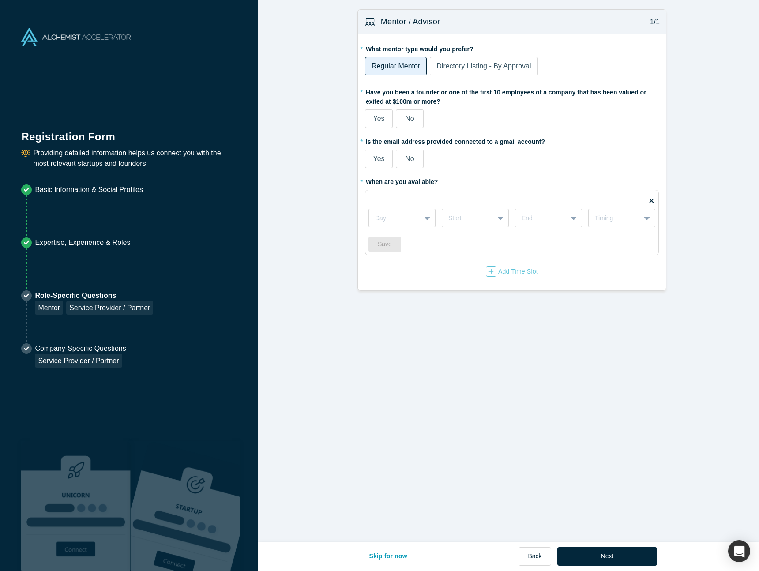
click at [413, 119] on label "No" at bounding box center [410, 118] width 28 height 19
click at [0, 0] on input "No" at bounding box center [0, 0] width 0 height 0
click at [718, 192] on form "Mentor / Advisor 1/1 * What mentor type would you prefer? Regular Mentor Direct…" at bounding box center [512, 150] width 508 height 282
click at [529, 559] on button "Back" at bounding box center [535, 556] width 32 height 19
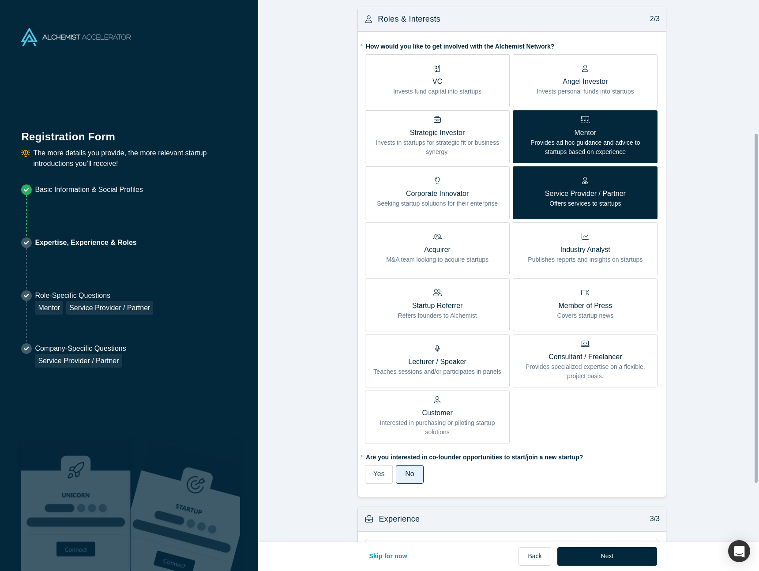
scroll to position [297, 0]
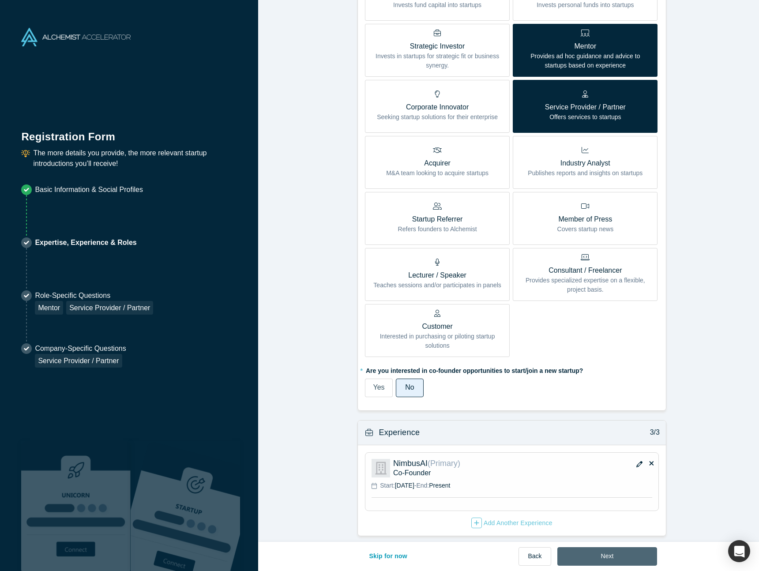
click at [616, 557] on button "Next" at bounding box center [608, 556] width 100 height 19
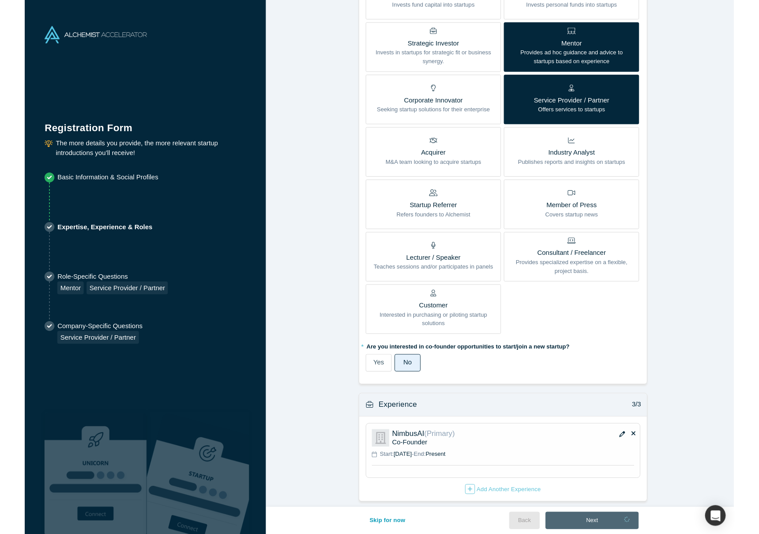
scroll to position [0, 0]
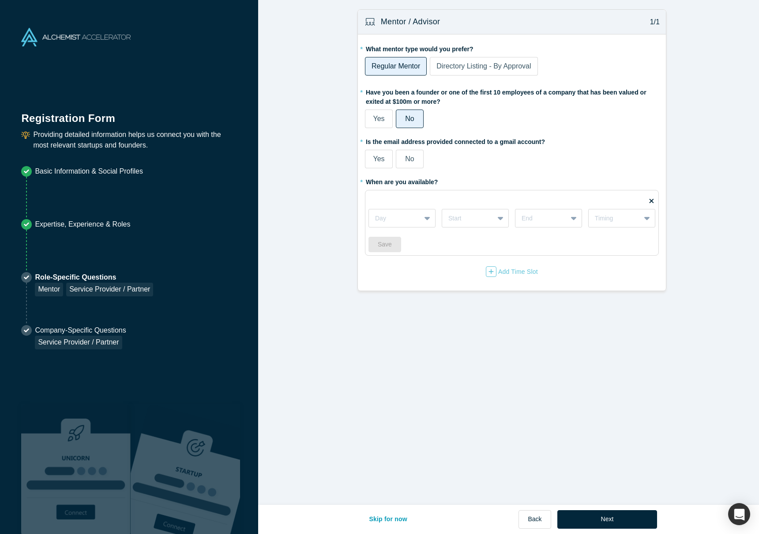
click at [521, 63] on span "Directory Listing - By Approval" at bounding box center [484, 66] width 94 height 8
click at [0, 0] on input "Directory Listing - By Approval" at bounding box center [0, 0] width 0 height 0
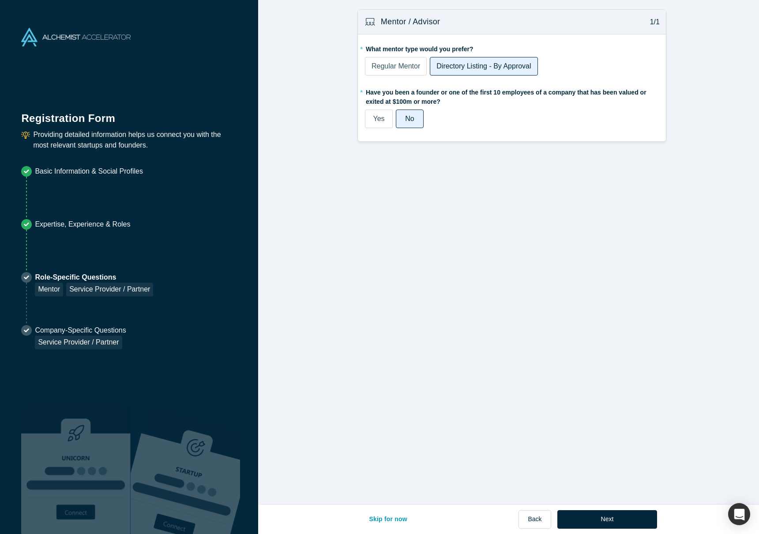
click at [511, 174] on div "Mentor / Advisor 1/1 * What mentor type would you prefer? Regular Mentor Direct…" at bounding box center [512, 255] width 508 height 511
click at [396, 64] on span "Regular Mentor" at bounding box center [396, 66] width 49 height 8
click at [0, 0] on input "Regular Mentor" at bounding box center [0, 0] width 0 height 0
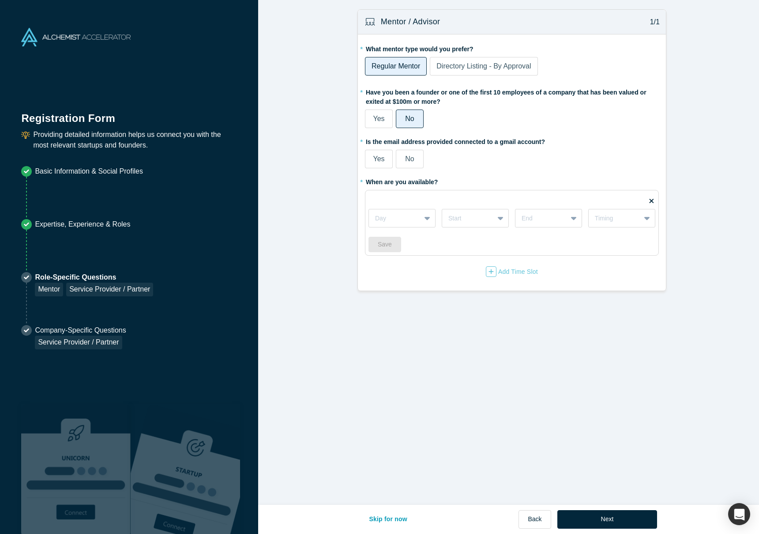
click at [477, 72] on label "Directory Listing - By Approval" at bounding box center [484, 66] width 108 height 19
click at [0, 0] on input "Directory Listing - By Approval" at bounding box center [0, 0] width 0 height 0
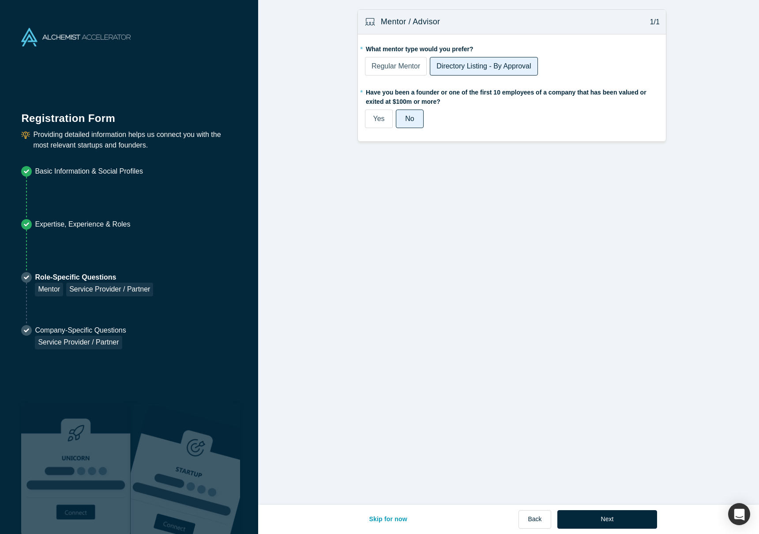
click at [678, 129] on form "Mentor / Advisor 1/1 * What mentor type would you prefer? Regular Mentor Direct…" at bounding box center [512, 75] width 508 height 132
click at [379, 517] on button "Skip for now" at bounding box center [388, 519] width 57 height 19
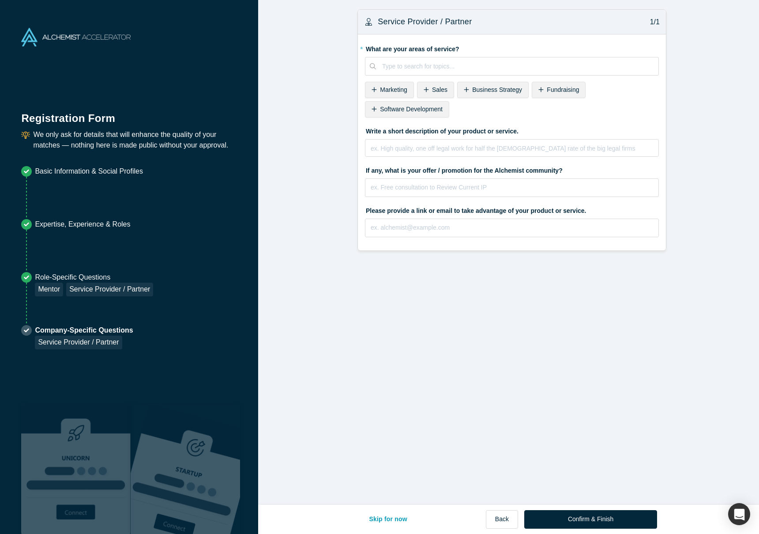
click at [425, 109] on span "Software Development" at bounding box center [411, 108] width 63 height 7
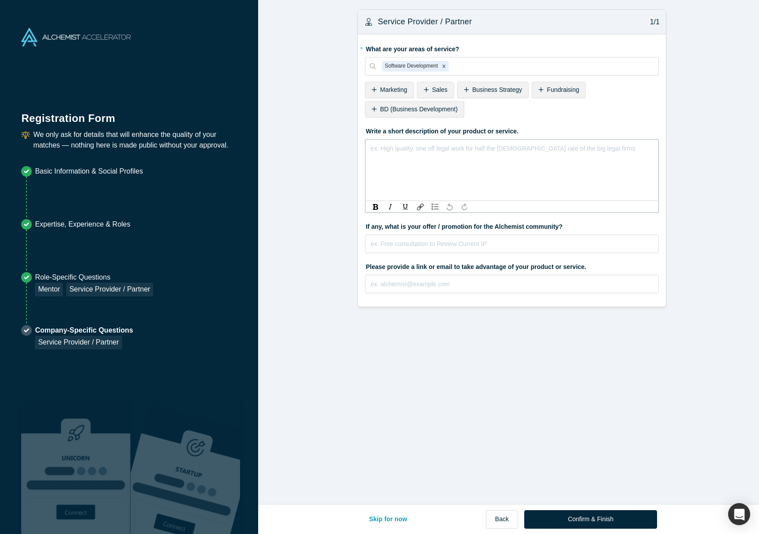
click at [527, 146] on div "rdw-editor" at bounding box center [512, 146] width 282 height 9
click at [401, 516] on button "Skip for now" at bounding box center [388, 519] width 57 height 19
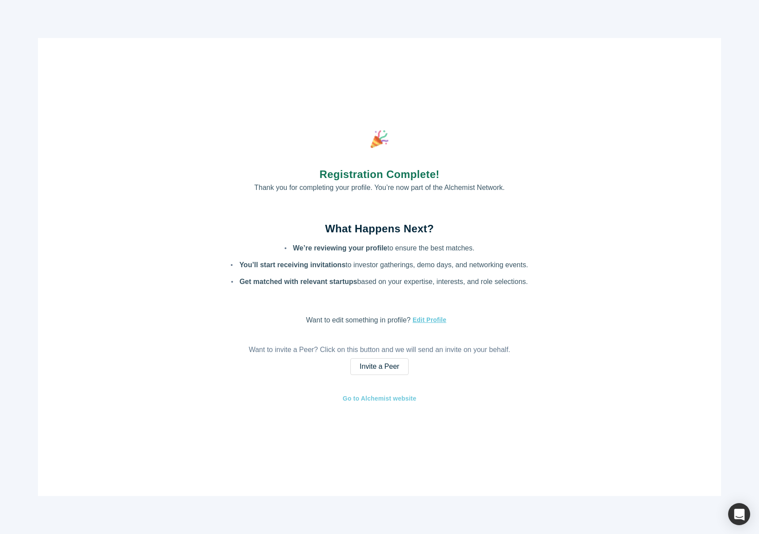
click at [383, 399] on link "Go to Alchemist website" at bounding box center [380, 398] width 75 height 10
